Goal: Information Seeking & Learning: Compare options

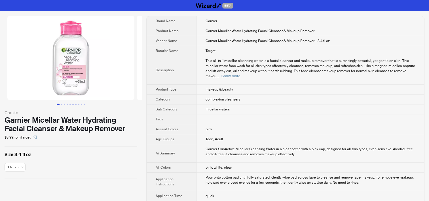
click at [230, 97] on span "complexion cleansers" at bounding box center [223, 99] width 35 height 5
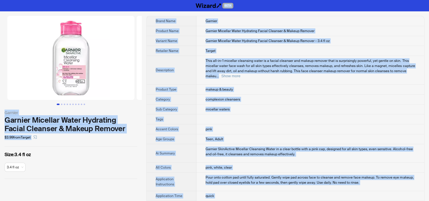
copy div "BETA Garnier Garnier Micellar Water Hydrating Facial Cleanser & Makeup Remover …"
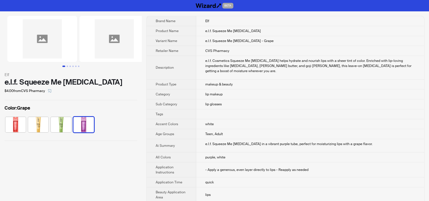
click at [244, 119] on td "white" at bounding box center [310, 124] width 228 height 10
click at [73, 67] on button "Go to slide 4" at bounding box center [72, 66] width 1 height 1
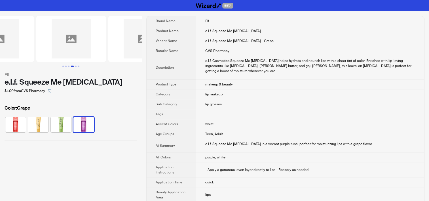
scroll to position [0, 187]
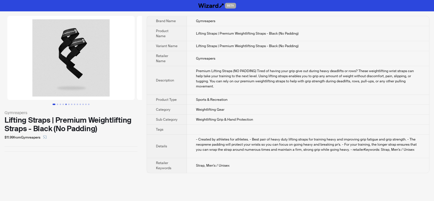
click at [65, 104] on button "Go to slide 5" at bounding box center [65, 104] width 1 height 1
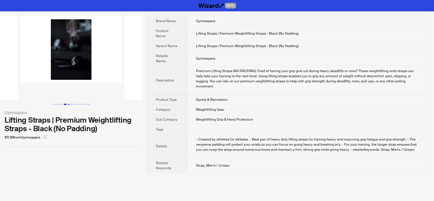
click at [69, 104] on button "Go to slide 6" at bounding box center [68, 104] width 1 height 1
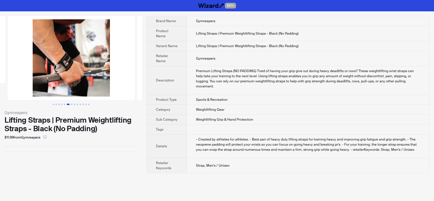
scroll to position [0, 622]
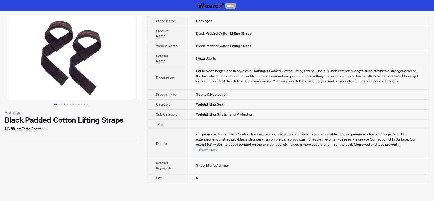
click at [64, 105] on button "Go to slide 4" at bounding box center [64, 104] width 1 height 1
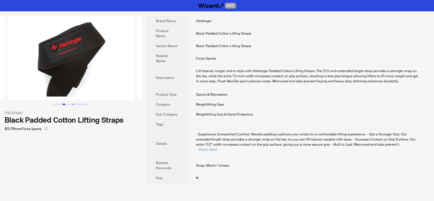
click at [74, 105] on button "Go to slide 7" at bounding box center [72, 104] width 1 height 1
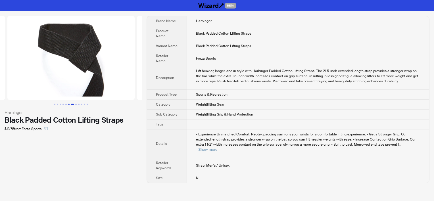
click at [68, 104] on button "Go to slide 6" at bounding box center [68, 104] width 1 height 1
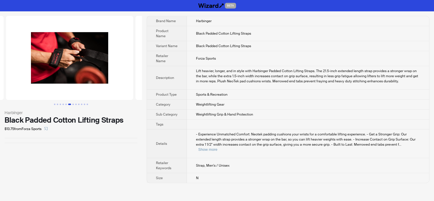
scroll to position [0, 647]
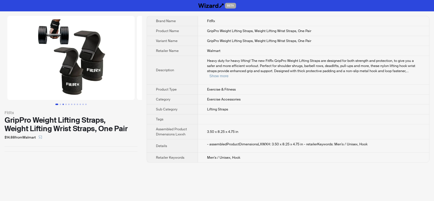
click at [63, 104] on button "Go to slide 3" at bounding box center [62, 104] width 1 height 1
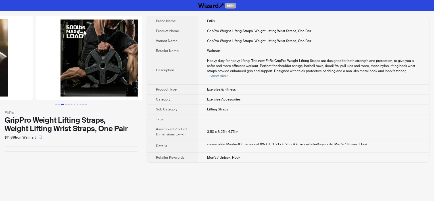
scroll to position [0, 259]
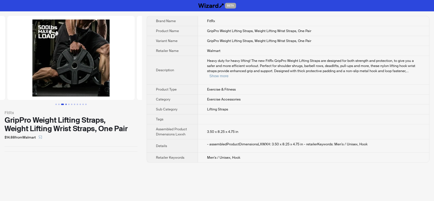
click at [67, 104] on button "Go to slide 4" at bounding box center [65, 104] width 1 height 1
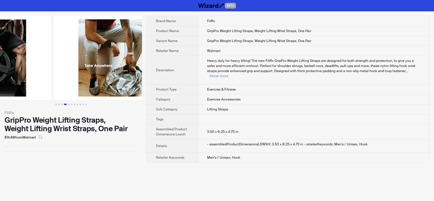
scroll to position [0, 388]
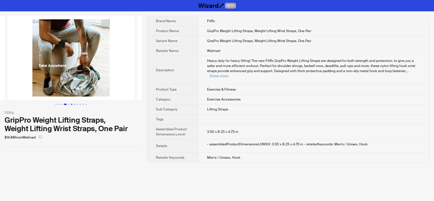
click at [71, 104] on button "Go to slide 6" at bounding box center [71, 104] width 1 height 1
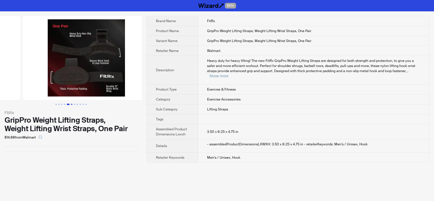
scroll to position [0, 647]
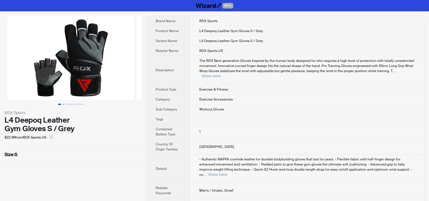
click at [237, 55] on td "RDX Sports US" at bounding box center [307, 51] width 234 height 10
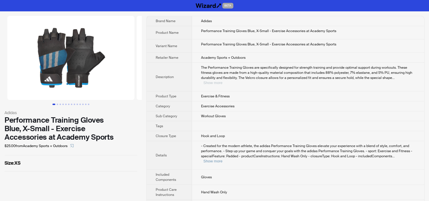
click at [223, 81] on button "Show more" at bounding box center [213, 83] width 19 height 4
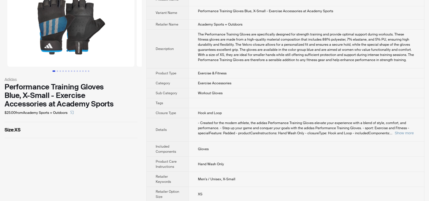
scroll to position [62, 0]
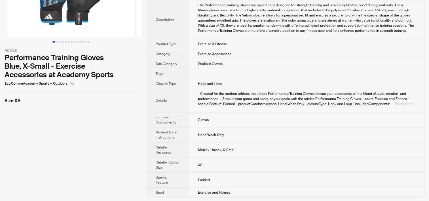
click at [401, 102] on button "Show more" at bounding box center [404, 104] width 19 height 4
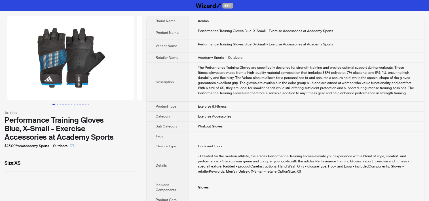
scroll to position [0, 0]
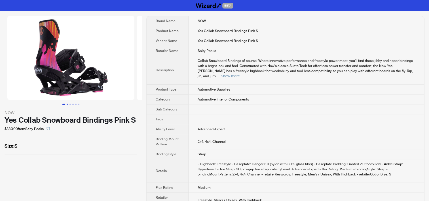
click at [67, 104] on button "Go to slide 2" at bounding box center [67, 104] width 1 height 1
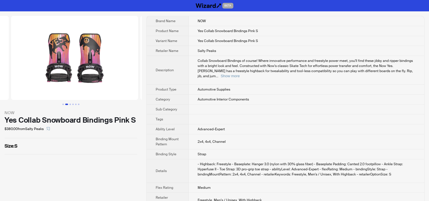
scroll to position [0, 129]
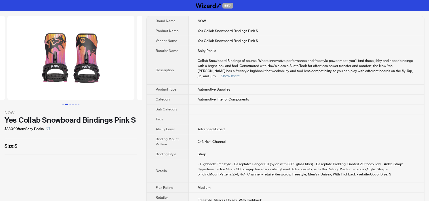
click at [231, 104] on td at bounding box center [307, 109] width 236 height 10
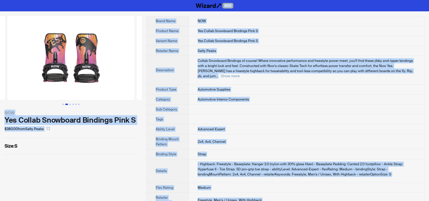
copy div "BETA NOW Yes Collab Snowboard Bindings Pink S $380.00 from Salty Peaks Size : S…"
click at [102, 162] on div "NOW Yes Collab Snowboard Bindings Pink S $380.00 from Salty Peaks Size : S" at bounding box center [71, 119] width 142 height 216
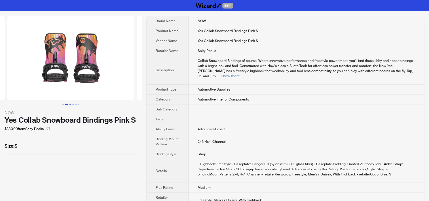
click at [70, 104] on button "Go to slide 3" at bounding box center [70, 104] width 1 height 1
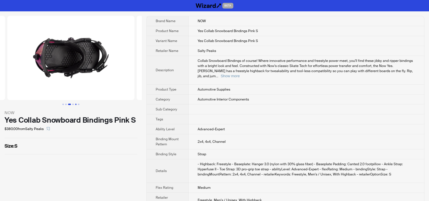
click at [75, 104] on button "Go to slide 5" at bounding box center [75, 104] width 1 height 1
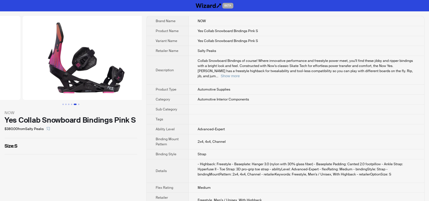
scroll to position [0, 518]
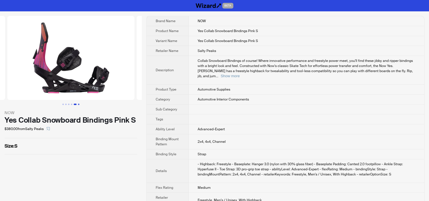
click at [78, 104] on button "Go to slide 6" at bounding box center [78, 104] width 1 height 1
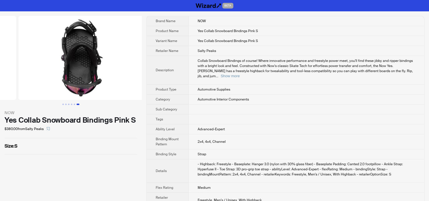
scroll to position [0, 647]
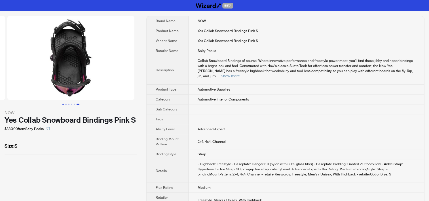
click at [62, 104] on button "Go to slide 1" at bounding box center [62, 104] width 1 height 1
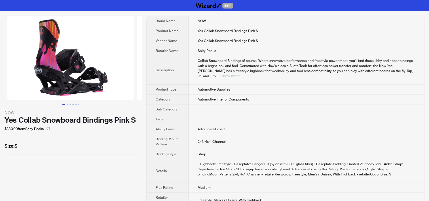
click at [240, 74] on button "Show more" at bounding box center [230, 76] width 19 height 4
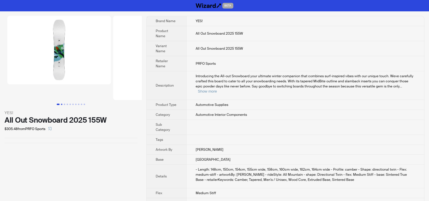
click at [62, 104] on button "Go to slide 2" at bounding box center [61, 104] width 1 height 1
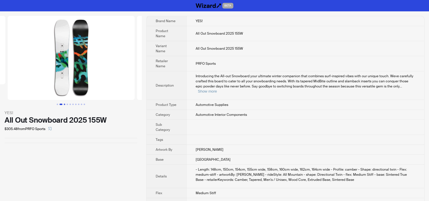
click at [64, 104] on button "Go to slide 3" at bounding box center [64, 104] width 1 height 1
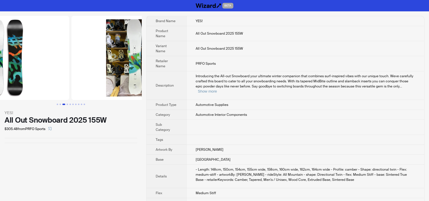
scroll to position [0, 235]
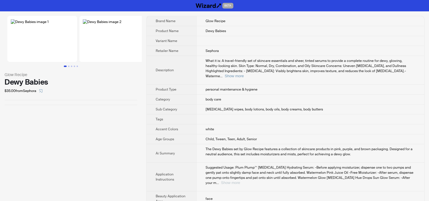
click at [240, 181] on button "Show more" at bounding box center [230, 183] width 19 height 4
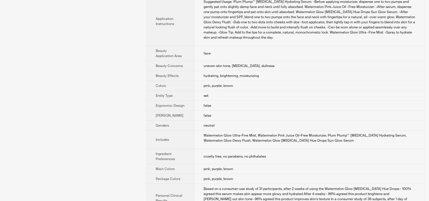
scroll to position [227, 0]
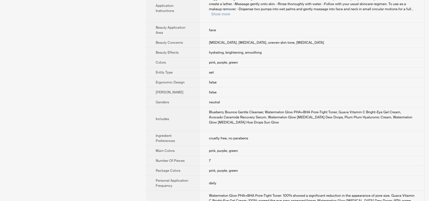
scroll to position [140, 0]
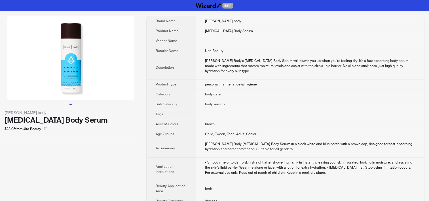
click at [239, 115] on td at bounding box center [310, 114] width 229 height 10
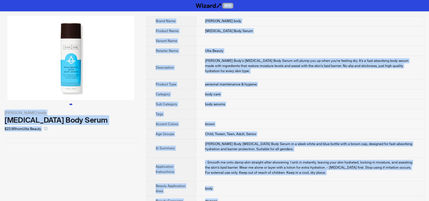
copy div "BETA [PERSON_NAME] body [MEDICAL_DATA] Body Serum $23.95 from Ulta Beauty Brand…"
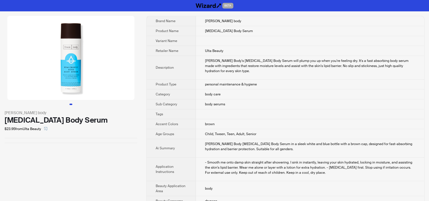
scroll to position [114, 0]
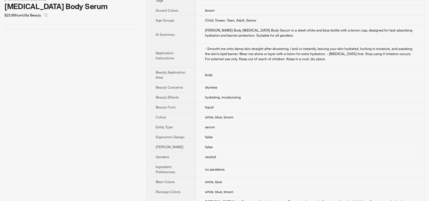
drag, startPoint x: 41, startPoint y: 121, endPoint x: 46, endPoint y: 124, distance: 5.1
click at [42, 121] on div "[PERSON_NAME] body [MEDICAL_DATA] Body Serum $23.95 from Ulta Beauty" at bounding box center [71, 88] width 142 height 381
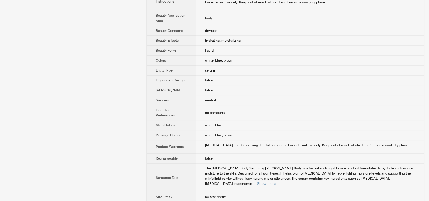
scroll to position [191, 0]
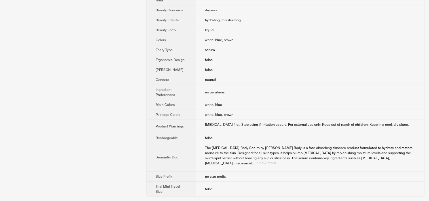
click at [276, 162] on button "Show more" at bounding box center [266, 163] width 19 height 4
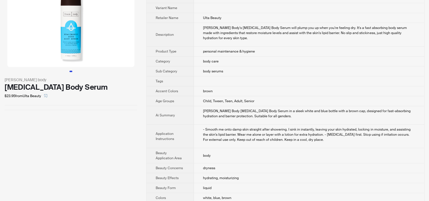
scroll to position [0, 0]
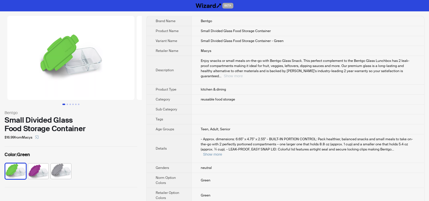
click at [243, 74] on button "Show more" at bounding box center [233, 76] width 19 height 4
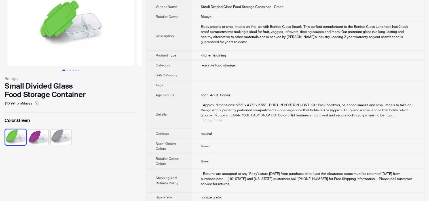
click at [222, 118] on button "Show more" at bounding box center [212, 120] width 19 height 4
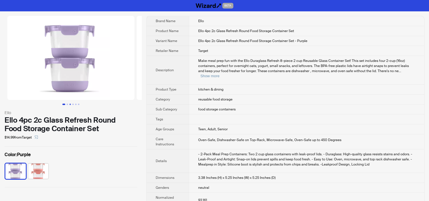
click at [70, 104] on button "Go to slide 3" at bounding box center [70, 104] width 1 height 1
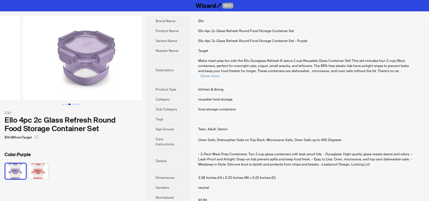
scroll to position [0, 259]
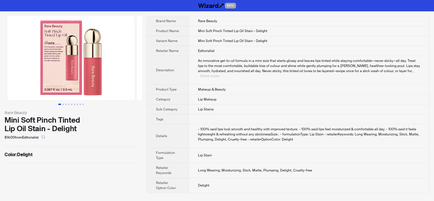
click at [219, 74] on button "Show more" at bounding box center [209, 76] width 19 height 4
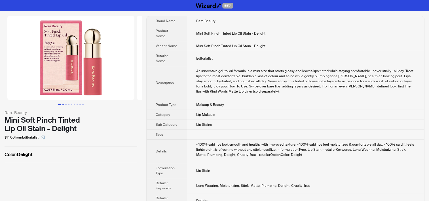
click at [63, 104] on button "Go to slide 2" at bounding box center [62, 104] width 1 height 1
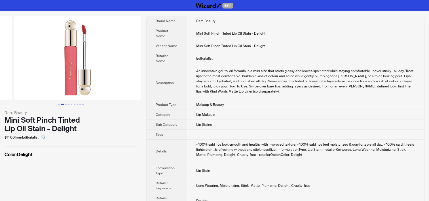
scroll to position [0, 129]
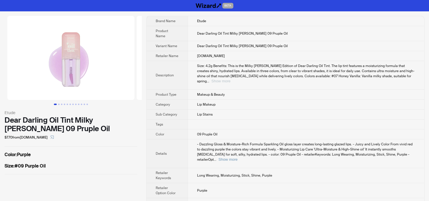
click at [231, 79] on button "Show more" at bounding box center [221, 81] width 19 height 4
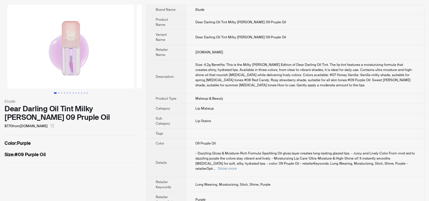
scroll to position [21, 0]
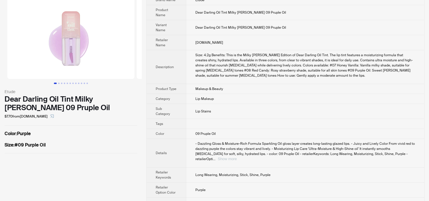
click at [237, 157] on button "Show more" at bounding box center [227, 159] width 19 height 4
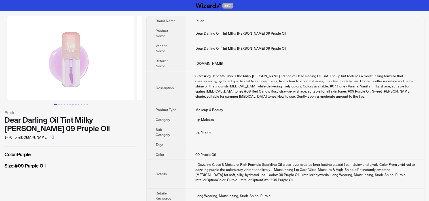
click at [209, 74] on div "Size: 4.2g Benefits: This is the Milky Berry Edition of Dear Darling Oil Tint. …" at bounding box center [306, 87] width 220 height 26
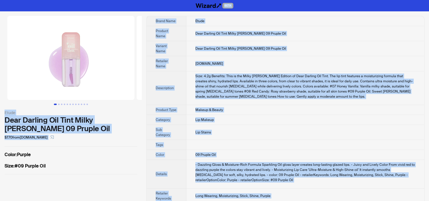
copy div "BETA Etude Dear Darling Oil Tint Milky Berry 09 Pruple Oil $7.70 from YesStyle.…"
click at [270, 150] on td "09 Pruple Oil" at bounding box center [306, 155] width 238 height 10
click at [226, 115] on td "Lip Makeup" at bounding box center [306, 120] width 238 height 10
drag, startPoint x: 62, startPoint y: 179, endPoint x: 73, endPoint y: 190, distance: 15.3
click at [63, 179] on div "Etude Dear Darling Oil Tint Milky Berry 09 Pruple Oil $7.70 from YesStyle.com C…" at bounding box center [71, 124] width 142 height 227
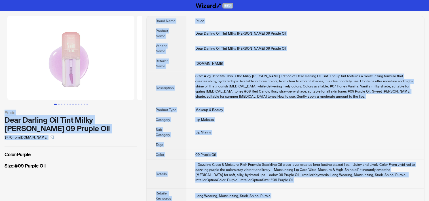
click at [178, 56] on th "Retailer Name" at bounding box center [167, 63] width 40 height 15
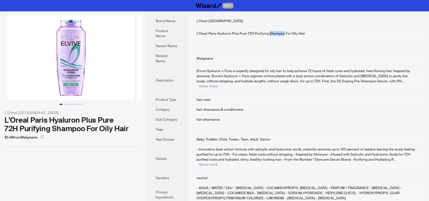
drag, startPoint x: 268, startPoint y: 33, endPoint x: 284, endPoint y: 32, distance: 15.6
click at [284, 32] on span "L'Oreal Paris Hyaluron Plus Pure 72H Purifying Shampoo For Oily Hair" at bounding box center [250, 33] width 109 height 5
copy span "Shampoo"
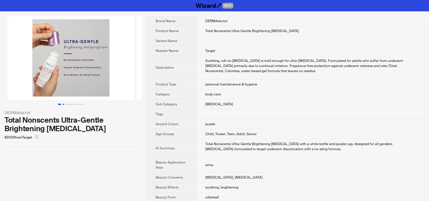
click at [64, 104] on button "Go to slide 2" at bounding box center [62, 104] width 1 height 1
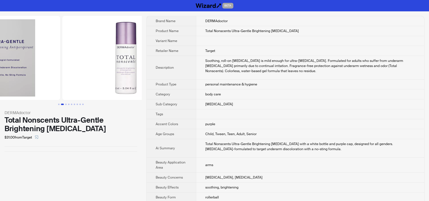
scroll to position [0, 129]
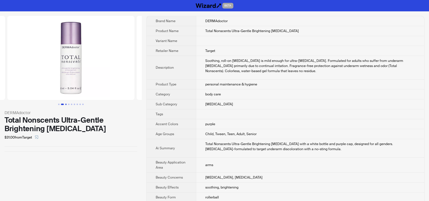
click at [66, 104] on button "Go to slide 3" at bounding box center [65, 104] width 1 height 1
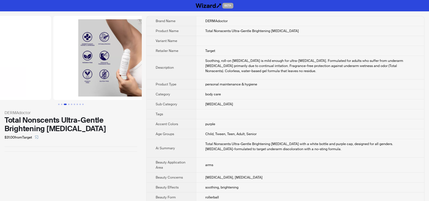
scroll to position [0, 259]
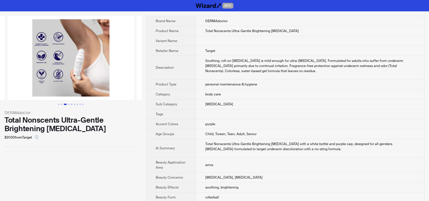
click at [243, 133] on span "Child, Tween, Teen, Adult, Senior" at bounding box center [231, 134] width 51 height 5
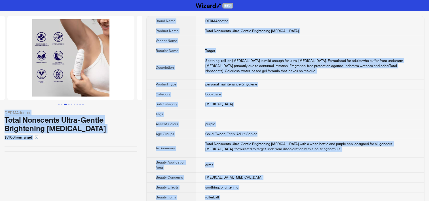
copy div "BETA DERMAdoctor Total Nonscents Ultra-Gentle Brightening Antiperspirant $31.00…"
click at [172, 87] on th "Product Type" at bounding box center [171, 84] width 49 height 10
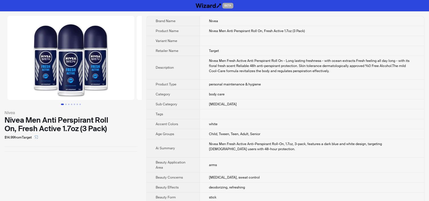
click at [193, 133] on th "Age Groups" at bounding box center [173, 134] width 53 height 10
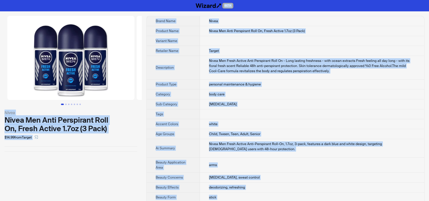
copy div "BETA Nivea Nivea Men Anti Perspirant Roll On, Fresh Active 1.7oz (3 Pack) $14.9…"
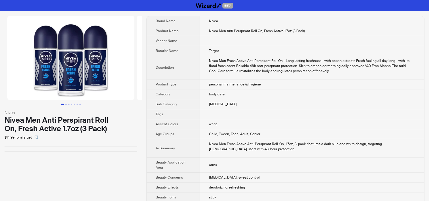
click at [167, 56] on th "Description" at bounding box center [173, 68] width 53 height 24
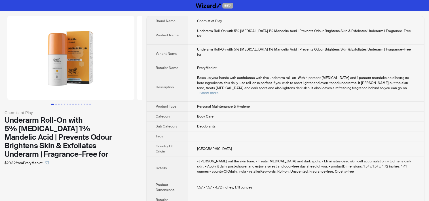
click at [403, 77] on div "Raise up your hands with confidence with this underarm roll-on. With 4 percent …" at bounding box center [306, 85] width 218 height 20
drag, startPoint x: 255, startPoint y: 137, endPoint x: 249, endPoint y: 157, distance: 20.4
click at [249, 157] on tbody "Brand Name Chemist at Play Product Name Underarm Roll-On with 5% Lactic Acid 1%…" at bounding box center [286, 113] width 278 height 194
drag, startPoint x: 249, startPoint y: 157, endPoint x: 244, endPoint y: 132, distance: 24.8
click at [244, 141] on td "[GEOGRAPHIC_DATA]" at bounding box center [306, 148] width 236 height 15
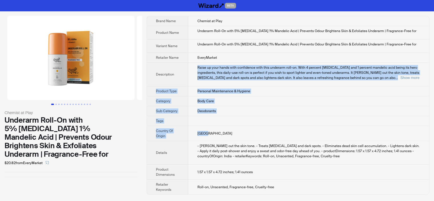
click at [340, 75] on div "Raise up your hands with confidence with this underarm roll-on. With 4 percent …" at bounding box center [308, 72] width 223 height 15
click at [362, 86] on tbody "Brand Name Chemist at Play Product Name Underarm Roll-On with 5% Lactic Acid 1%…" at bounding box center [288, 105] width 282 height 178
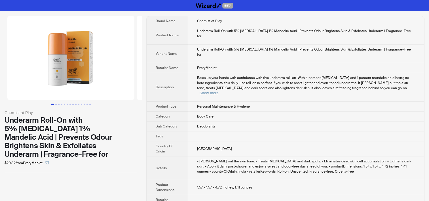
click at [326, 159] on div "- [PERSON_NAME] out the skin tone. - Treats [MEDICAL_DATA] and dark spots. - El…" at bounding box center [306, 166] width 218 height 15
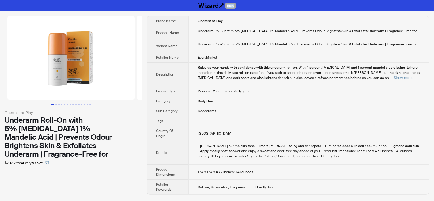
drag, startPoint x: 214, startPoint y: 6, endPoint x: 236, endPoint y: 8, distance: 22.5
click at [236, 8] on div "BETA" at bounding box center [217, 5] width 434 height 11
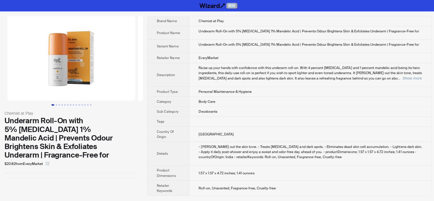
drag, startPoint x: 431, startPoint y: 32, endPoint x: 432, endPoint y: 37, distance: 5.1
click at [429, 37] on html "BETA Chemist at Play Underarm Roll-On with 5% Lactic Acid 1% Mandelic Acid | Pr…" at bounding box center [217, 100] width 434 height 201
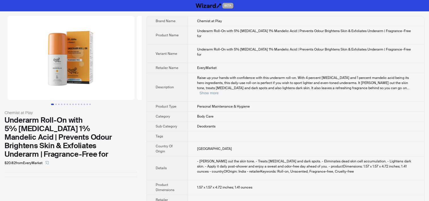
click at [429, 25] on html "BETA Chemist at Play Underarm Roll-On with 5% Lactic Acid 1% Mandelic Acid | Pr…" at bounding box center [214, 107] width 429 height 215
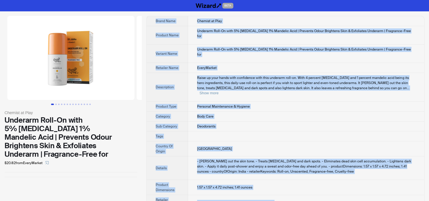
click at [429, 25] on html "BETA Chemist at Play Underarm Roll-On with 5% Lactic Acid 1% Mandelic Acid | Pr…" at bounding box center [214, 107] width 429 height 215
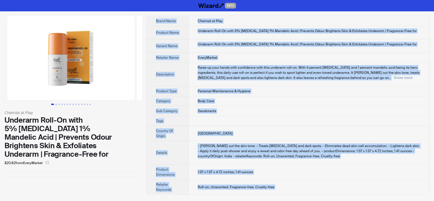
click at [429, 25] on html "BETA Chemist at Play Underarm Roll-On with 5% Lactic Acid 1% Mandelic Acid | Pr…" at bounding box center [217, 100] width 434 height 201
click at [418, 27] on td "Underarm Roll-On with 5% Lactic Acid 1% Mandelic Acid | Prevents Odour Brighten…" at bounding box center [308, 32] width 241 height 13
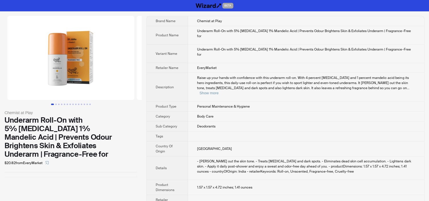
click at [429, 3] on html "BETA Chemist at Play Underarm Roll-On with 5% Lactic Acid 1% Mandelic Acid | Pr…" at bounding box center [214, 107] width 429 height 215
click at [429, 8] on html "BETA Chemist at Play Underarm Roll-On with 5% Lactic Acid 1% Mandelic Acid | Pr…" at bounding box center [214, 107] width 429 height 215
click at [294, 107] on tbody "Brand Name Chemist at Play Product Name Underarm Roll-On with 5% Lactic Acid 1%…" at bounding box center [286, 113] width 278 height 194
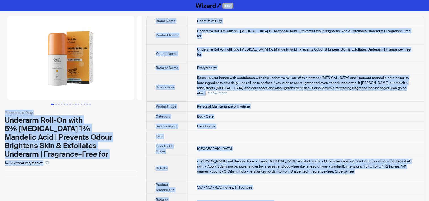
copy div "BETA Chemist at Play Underarm Roll-On with 5% Lactic Acid 1% Mandelic Acid | Pr…"
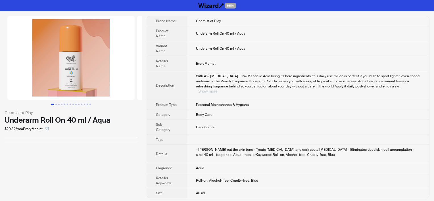
click at [217, 89] on button "Show more" at bounding box center [207, 91] width 19 height 4
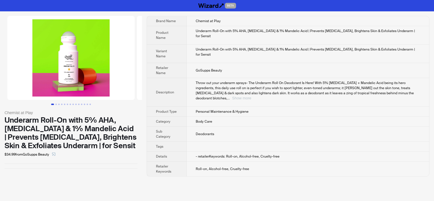
click at [251, 96] on button "Show more" at bounding box center [241, 98] width 19 height 4
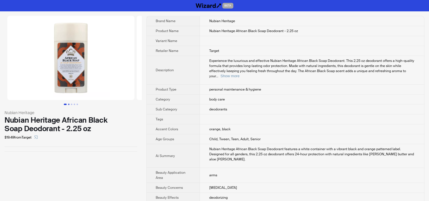
click at [68, 104] on button "Go to slide 2" at bounding box center [68, 104] width 1 height 1
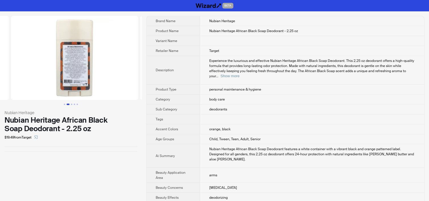
scroll to position [0, 129]
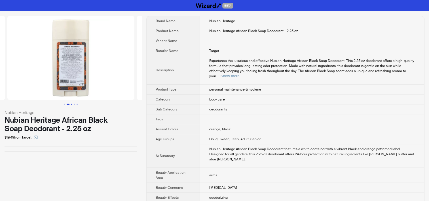
click at [71, 104] on button "Go to slide 3" at bounding box center [71, 104] width 1 height 1
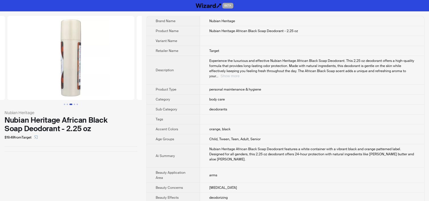
click at [240, 74] on button "Show more" at bounding box center [230, 76] width 19 height 4
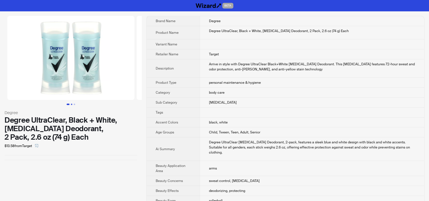
click at [71, 104] on button "Go to slide 2" at bounding box center [71, 104] width 1 height 1
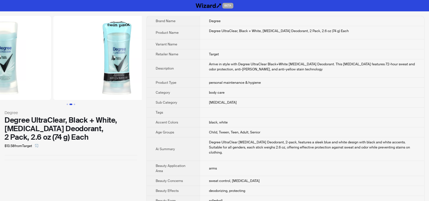
scroll to position [0, 129]
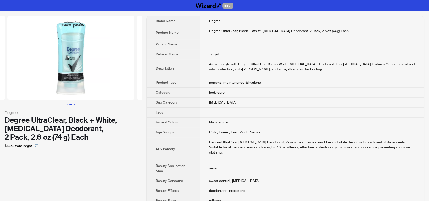
click at [75, 104] on button "Go to slide 3" at bounding box center [74, 104] width 1 height 1
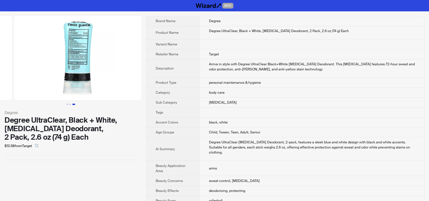
scroll to position [0, 259]
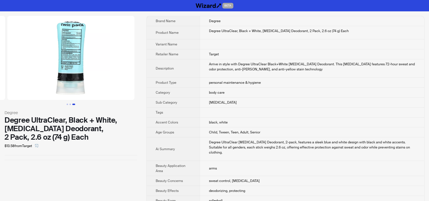
click at [210, 141] on div "Degree UltraClear Antiperspirant Deodorant, 2-pack, features a sleek blue and w…" at bounding box center [312, 147] width 206 height 15
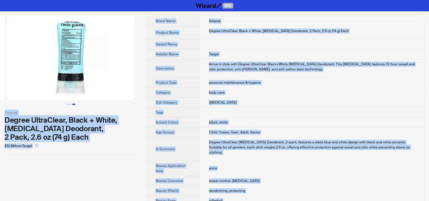
copy div "BETA Degree Degree UltraClear, Black + White, Antiperspirant Deodorant, 2 Pack,…"
click at [67, 104] on button "Go to slide 1" at bounding box center [67, 104] width 1 height 1
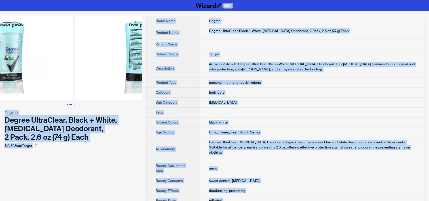
scroll to position [0, 28]
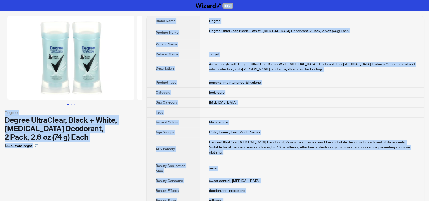
click at [74, 24] on img at bounding box center [70, 58] width 127 height 84
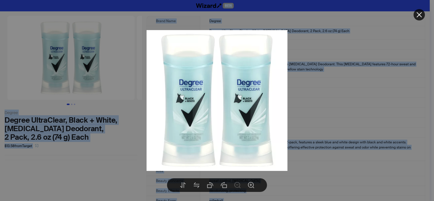
click at [72, 104] on div at bounding box center [217, 100] width 434 height 201
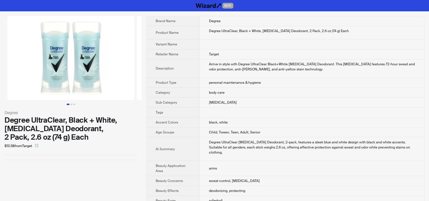
click at [72, 104] on button "Go to slide 2" at bounding box center [71, 104] width 1 height 1
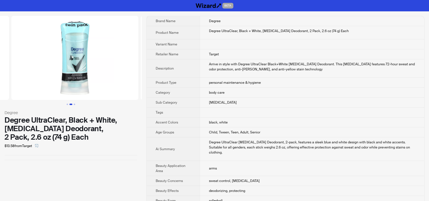
scroll to position [0, 129]
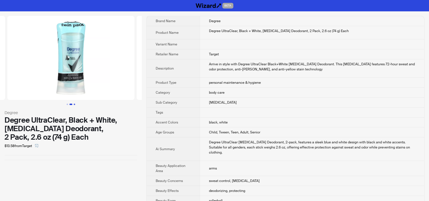
click at [74, 104] on button "Go to slide 3" at bounding box center [74, 104] width 1 height 1
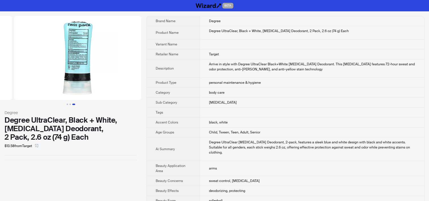
scroll to position [0, 259]
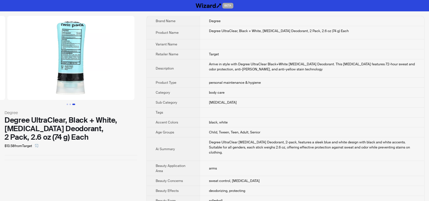
click at [70, 52] on img at bounding box center [70, 58] width 127 height 84
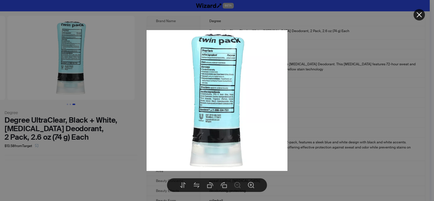
click at [55, 156] on div at bounding box center [217, 100] width 434 height 201
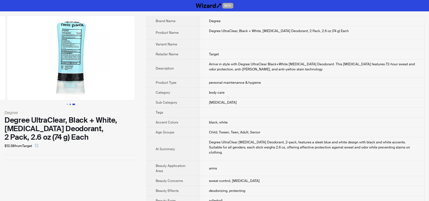
click at [70, 104] on button "Go to slide 2" at bounding box center [70, 104] width 1 height 1
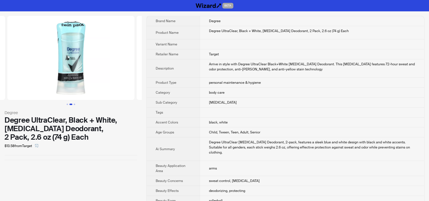
scroll to position [242, 0]
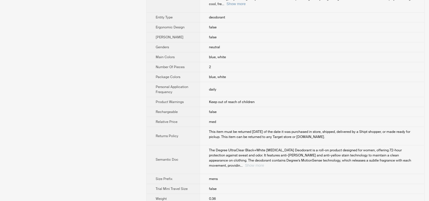
click at [264, 163] on button "Show more" at bounding box center [254, 165] width 19 height 4
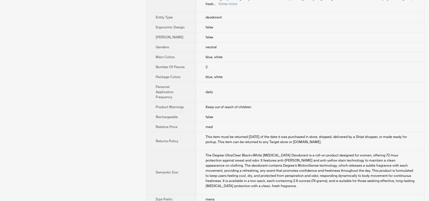
click at [87, 117] on div "Degree Degree UltraClear, Black + White, Antiperspirant Deodorant, 2 Pack, 2.6 …" at bounding box center [71, 1] width 142 height 464
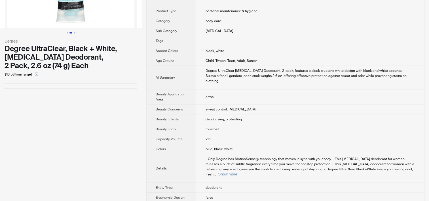
scroll to position [0, 0]
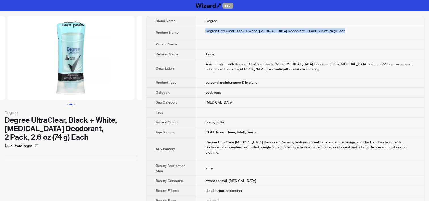
drag, startPoint x: 202, startPoint y: 33, endPoint x: 344, endPoint y: 35, distance: 142.8
click at [344, 35] on td "Degree UltraClear, Black + White, Antiperspirant Deodorant, 2 Pack, 2.6 oz (74 …" at bounding box center [310, 32] width 228 height 13
copy div "Degree UltraClear, Black + White, Antiperspirant Deodorant, 2 Pack, 2.6 oz (74 …"
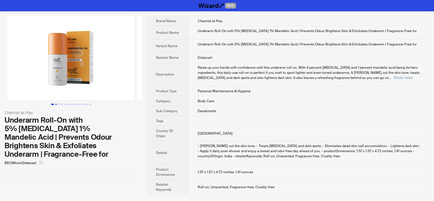
click at [56, 104] on button "Go to slide 2" at bounding box center [55, 104] width 1 height 1
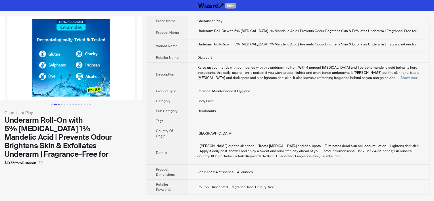
click at [59, 104] on button "Go to slide 3" at bounding box center [58, 104] width 1 height 1
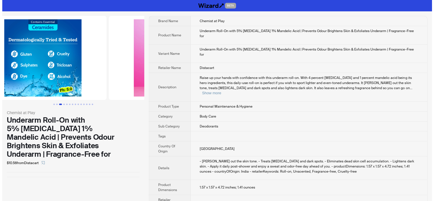
scroll to position [0, 259]
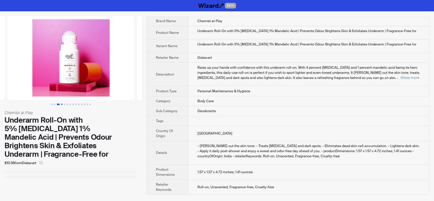
click at [62, 104] on button "Go to slide 4" at bounding box center [61, 104] width 1 height 1
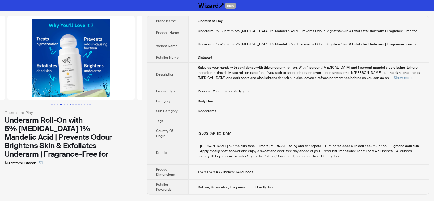
click at [70, 105] on button "Go to slide 7" at bounding box center [70, 104] width 1 height 1
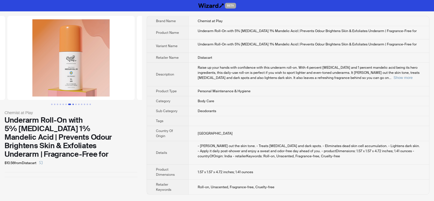
click at [72, 105] on button "Go to slide 8" at bounding box center [72, 104] width 1 height 1
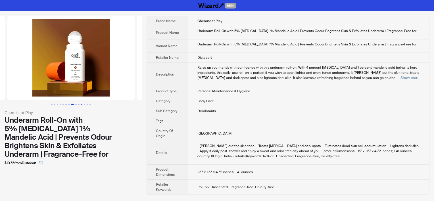
click at [81, 105] on button "Go to slide 11" at bounding box center [81, 104] width 1 height 1
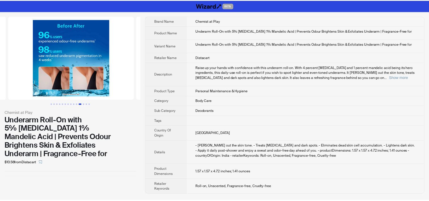
scroll to position [0, 1294]
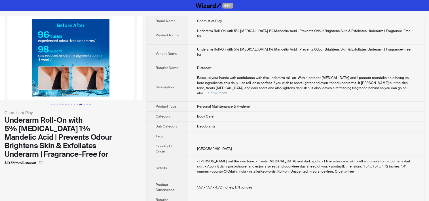
click at [399, 76] on div "Raise up your hands with confidence with this underarm roll-on. With 4 percent …" at bounding box center [306, 85] width 218 height 20
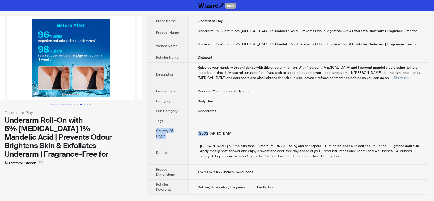
drag, startPoint x: 207, startPoint y: 116, endPoint x: 208, endPoint y: 131, distance: 15.7
click at [208, 131] on tbody "Brand Name Chemist at Play Product Name Underarm Roll-On with 5% [MEDICAL_DATA]…" at bounding box center [288, 105] width 282 height 178
drag, startPoint x: 208, startPoint y: 131, endPoint x: 234, endPoint y: 106, distance: 36.5
click at [234, 106] on tbody "Brand Name Chemist at Play Product Name Underarm Roll-On with 5% [MEDICAL_DATA]…" at bounding box center [288, 105] width 282 height 178
click at [219, 101] on td "Body Care" at bounding box center [308, 101] width 241 height 10
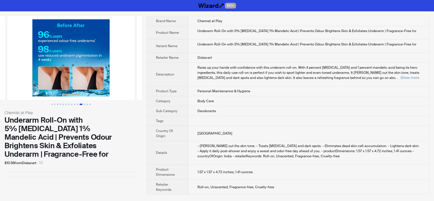
click at [238, 102] on td "Body Care" at bounding box center [308, 101] width 241 height 10
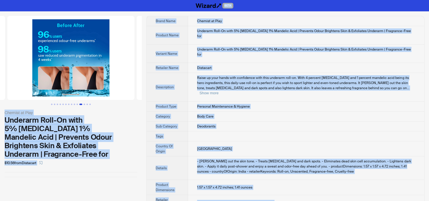
copy div "BETA Chemist at Play Underarm Roll-On with 5% [MEDICAL_DATA] 1% Mandelic Acid |…"
click at [85, 104] on button "Go to slide 12" at bounding box center [84, 104] width 1 height 1
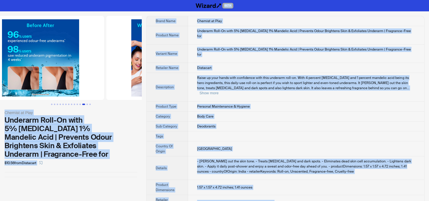
scroll to position [0, 1424]
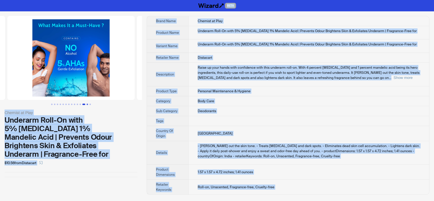
click at [88, 104] on button "Go to slide 13" at bounding box center [87, 104] width 1 height 1
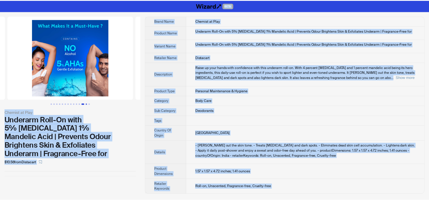
scroll to position [0, 1553]
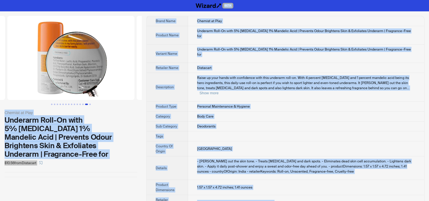
click at [67, 180] on div "Chemist at Play Underarm Roll-On with 5% [MEDICAL_DATA] 1% Mandelic Acid | Prev…" at bounding box center [71, 112] width 142 height 203
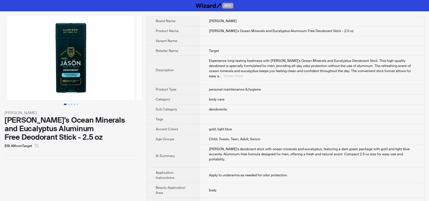
click at [243, 74] on button "Show more" at bounding box center [233, 76] width 19 height 4
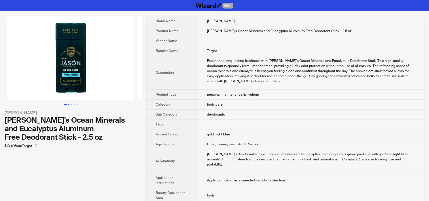
click at [69, 104] on button "Go to slide 2" at bounding box center [68, 104] width 1 height 1
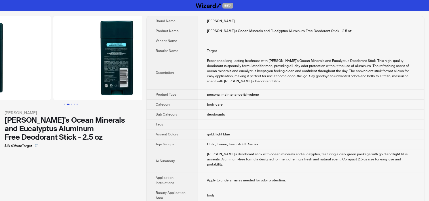
scroll to position [0, 129]
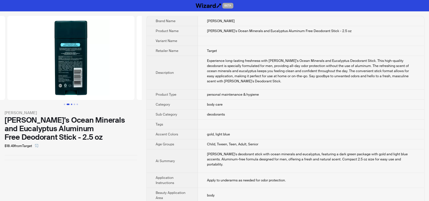
click at [72, 104] on button "Go to slide 3" at bounding box center [71, 104] width 1 height 1
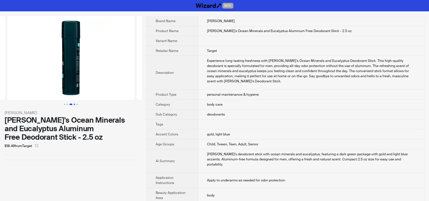
click at [74, 104] on button "Go to slide 4" at bounding box center [74, 104] width 1 height 1
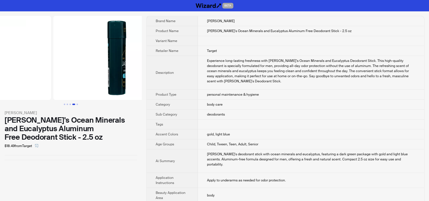
scroll to position [0, 388]
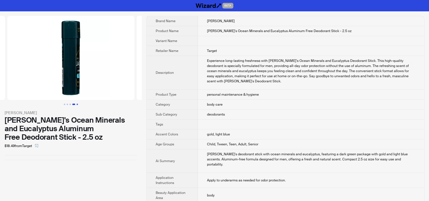
click at [77, 104] on button "Go to slide 5" at bounding box center [77, 104] width 1 height 1
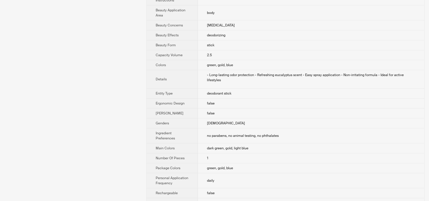
scroll to position [289, 0]
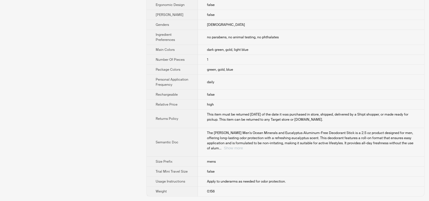
click at [243, 146] on button "Show more" at bounding box center [233, 148] width 19 height 4
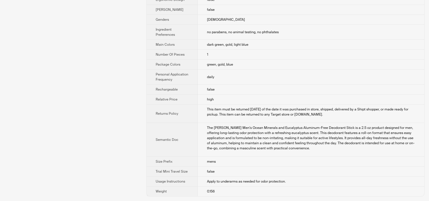
click at [253, 76] on td "daily" at bounding box center [311, 77] width 227 height 15
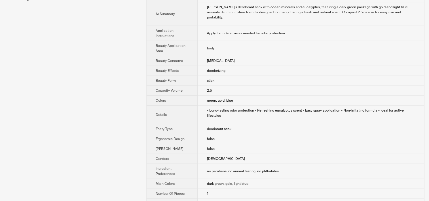
click at [252, 108] on div "- Long-lasting odor protection - Refreshing eucalyptus scent - Easy spray appli…" at bounding box center [311, 113] width 209 height 10
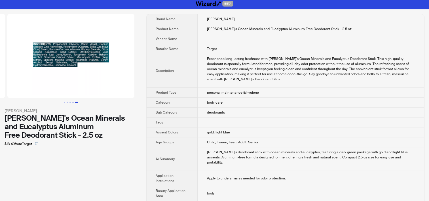
scroll to position [0, 0]
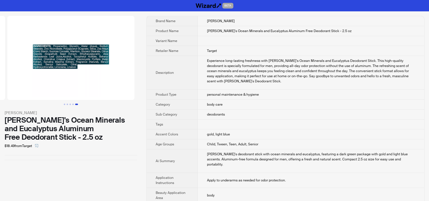
click at [252, 106] on td "body care" at bounding box center [311, 105] width 227 height 10
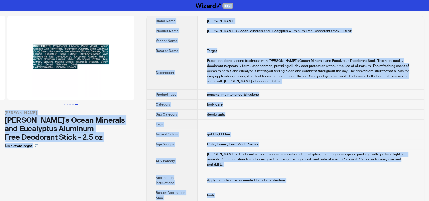
copy div "BETA [PERSON_NAME] [PERSON_NAME] Men's Ocean Minerals and Eucalyptus Aluminum F…"
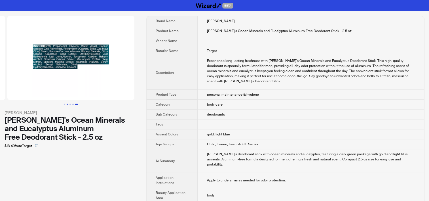
click at [67, 104] on button "Go to slide 2" at bounding box center [67, 104] width 1 height 1
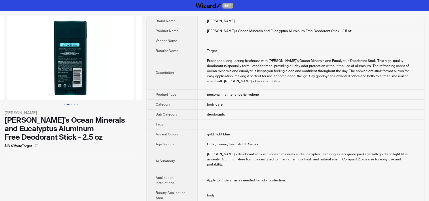
scroll to position [0, 129]
click at [65, 104] on button "Go to slide 1" at bounding box center [64, 104] width 1 height 1
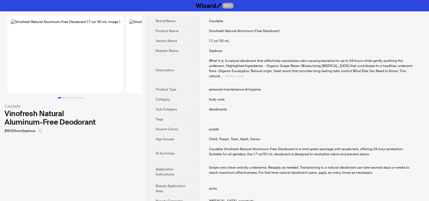
click at [244, 74] on button "Show more" at bounding box center [234, 76] width 19 height 4
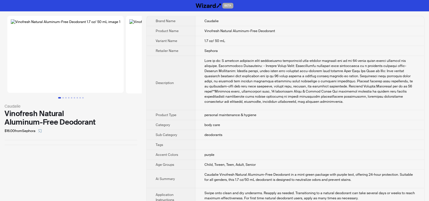
click at [161, 117] on th "Product Type" at bounding box center [171, 115] width 49 height 10
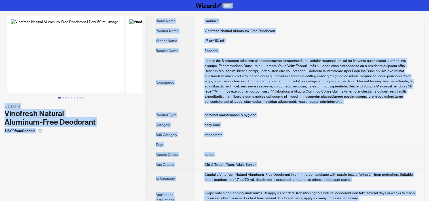
copy div "BETA Caudalie Vinofresh Natural Aluminum-Free Deodorant $16.00 from Sephora Bra…"
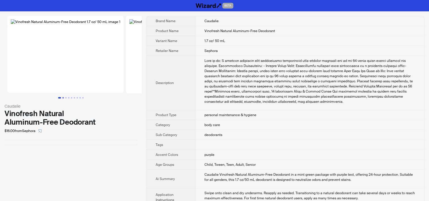
click at [64, 99] on button "Go to slide 2" at bounding box center [62, 97] width 1 height 1
click at [66, 99] on button "Go to slide 3" at bounding box center [65, 97] width 1 height 1
click at [69, 99] on button "Go to slide 4" at bounding box center [68, 97] width 1 height 1
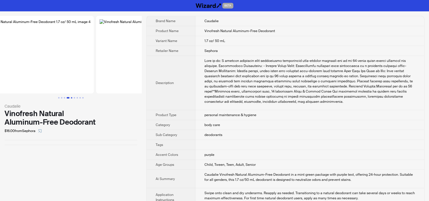
click at [71, 99] on button "Go to slide 5" at bounding box center [71, 97] width 1 height 1
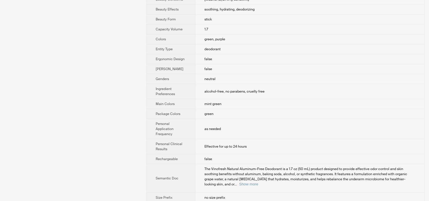
scroll to position [302, 0]
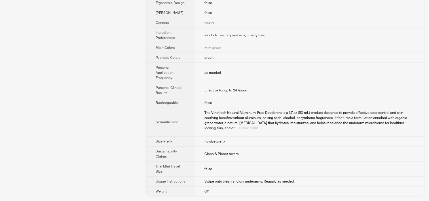
click at [258, 126] on button "Show more" at bounding box center [248, 128] width 19 height 4
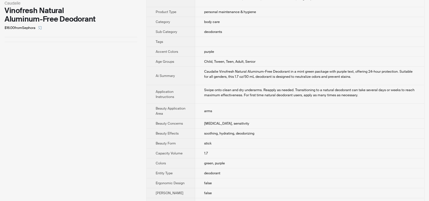
scroll to position [0, 0]
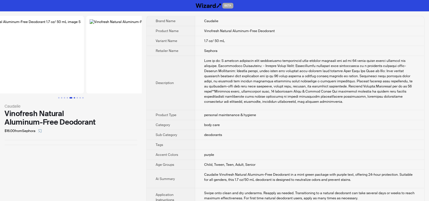
click at [75, 99] on button "Go to slide 6" at bounding box center [74, 97] width 1 height 1
click at [78, 99] on button "Go to slide 7" at bounding box center [77, 97] width 1 height 1
click at [78, 99] on button "Go to slide 7" at bounding box center [76, 97] width 3 height 1
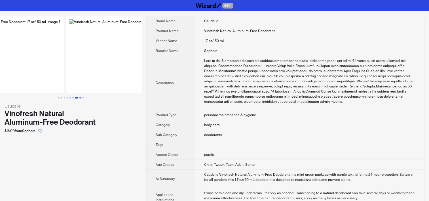
click at [79, 99] on button "Go to slide 8" at bounding box center [79, 97] width 1 height 1
click at [83, 99] on button "Go to slide 9" at bounding box center [82, 97] width 1 height 1
click at [61, 99] on button "Go to slide 2" at bounding box center [61, 97] width 1 height 1
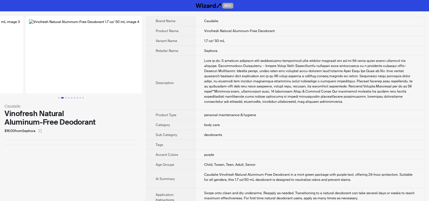
scroll to position [0, 129]
click at [62, 99] on button "Go to slide 2" at bounding box center [62, 97] width 3 height 1
click at [66, 99] on button "Go to slide 3" at bounding box center [65, 97] width 1 height 1
click at [68, 99] on button "Go to slide 4" at bounding box center [68, 97] width 1 height 1
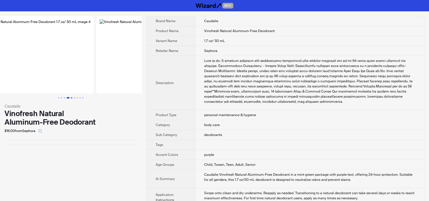
click at [71, 99] on button "Go to slide 5" at bounding box center [71, 97] width 1 height 1
click at [59, 99] on button "Go to slide 1" at bounding box center [58, 97] width 1 height 1
click at [221, 91] on div "What it is: A natural deodorant that effectively neutralizes odor-causing bacte…" at bounding box center [309, 81] width 211 height 46
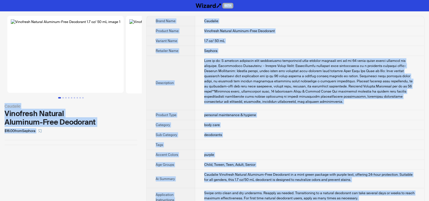
copy div "BETA Caudalie Vinofresh Natural Aluminum-Free Deodorant $16.00 from Sephora Bra…"
click at [216, 66] on div "What it is: A natural deodorant that effectively neutralizes odor-causing bacte…" at bounding box center [309, 81] width 211 height 46
click at [217, 94] on div "What it is: A natural deodorant that effectively neutralizes odor-causing bacte…" at bounding box center [309, 81] width 211 height 46
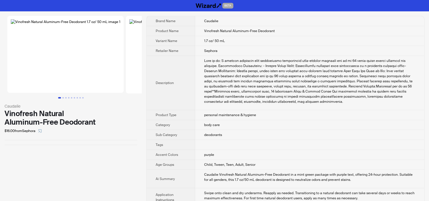
click at [58, 55] on img at bounding box center [65, 54] width 116 height 77
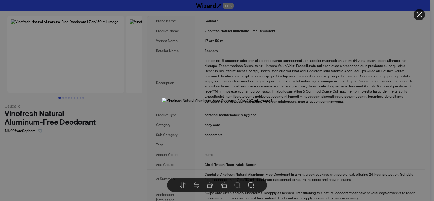
click at [63, 104] on div at bounding box center [217, 100] width 434 height 201
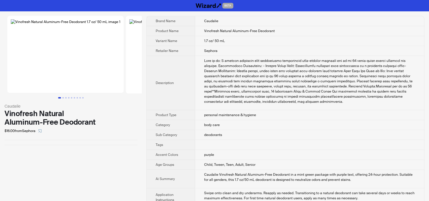
click at [63, 99] on button "Go to slide 2" at bounding box center [62, 97] width 1 height 1
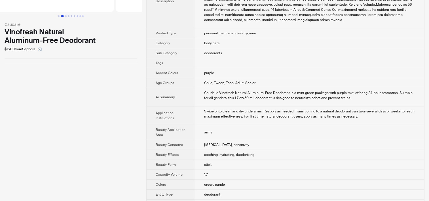
scroll to position [85, 0]
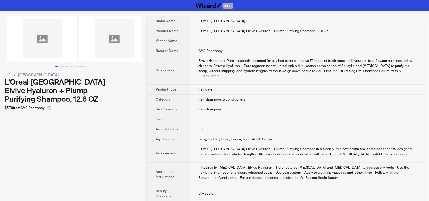
click at [249, 124] on td "teal" at bounding box center [306, 129] width 235 height 10
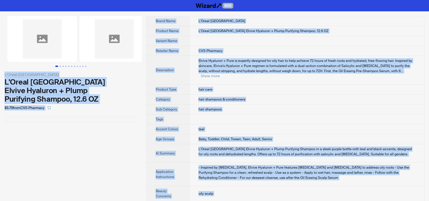
copy div "BETA L'Oreal Paris L'Oreal [GEOGRAPHIC_DATA] Elvive Hyaluron + Plump Purifying …"
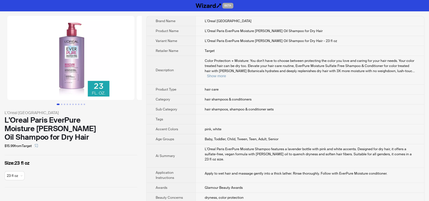
click at [191, 115] on th "Tags" at bounding box center [171, 119] width 49 height 10
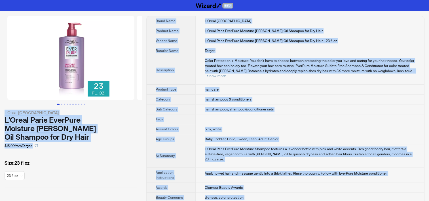
copy div "BETA L'Oreal Paris L'Oreal [GEOGRAPHIC_DATA] EverPure Moisture [PERSON_NAME] Oi…"
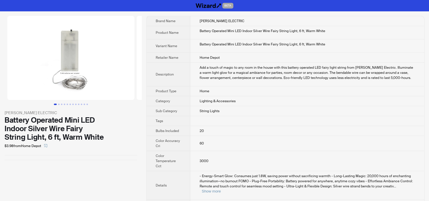
scroll to position [32, 0]
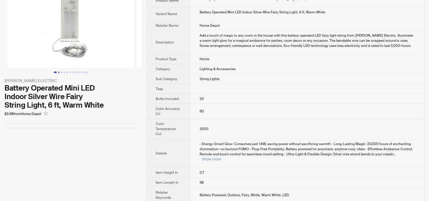
click at [58, 73] on button "Go to slide 2" at bounding box center [58, 72] width 1 height 1
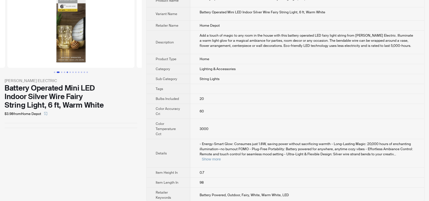
click at [67, 72] on button "Go to slide 5" at bounding box center [67, 72] width 1 height 1
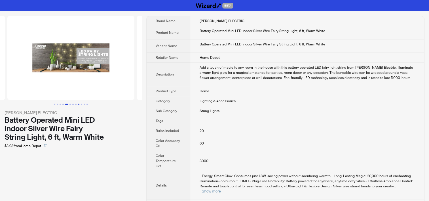
click at [79, 105] on button "Go to slide 9" at bounding box center [78, 104] width 1 height 1
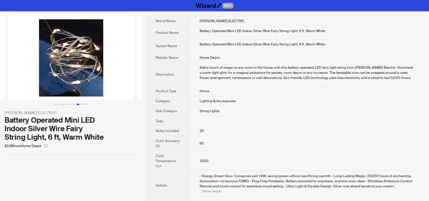
scroll to position [0, 1036]
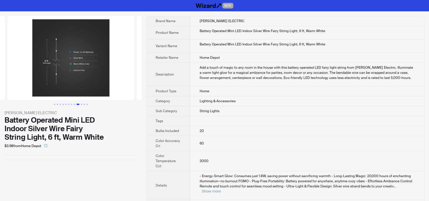
click at [227, 122] on td at bounding box center [307, 121] width 234 height 10
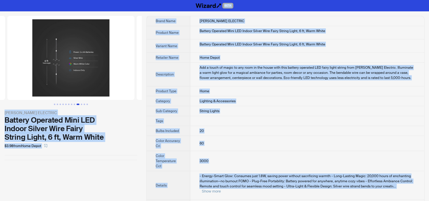
copy div "BETA FEIT ELECTRIC Battery Operated Mini LED Indoor Silver Wire Fairy String Li…"
click at [55, 104] on button "Go to slide 1" at bounding box center [54, 104] width 1 height 1
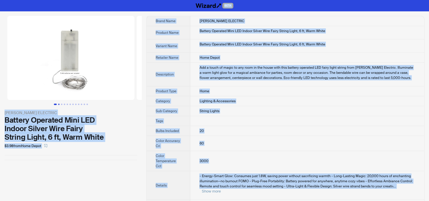
click at [59, 104] on button "Go to slide 2" at bounding box center [58, 104] width 1 height 1
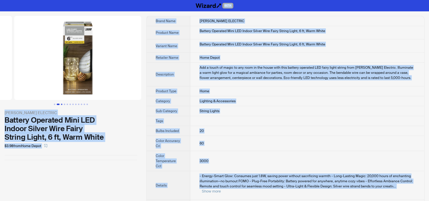
scroll to position [0, 129]
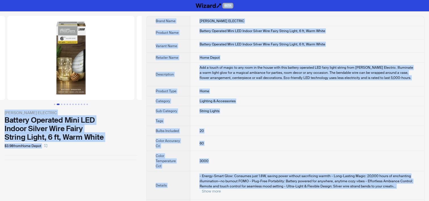
click at [72, 47] on img at bounding box center [70, 58] width 127 height 84
click at [75, 48] on img at bounding box center [70, 58] width 127 height 84
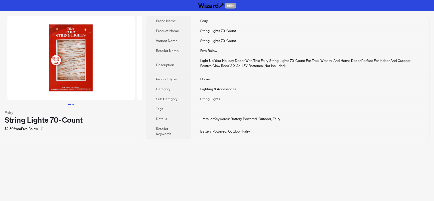
click at [73, 104] on button "Go to slide 2" at bounding box center [72, 104] width 1 height 1
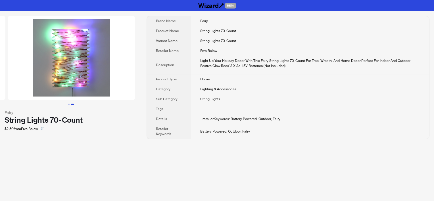
scroll to position [0, 129]
click at [242, 125] on td "Battery Powered, Outdoor, Fairy" at bounding box center [310, 131] width 238 height 15
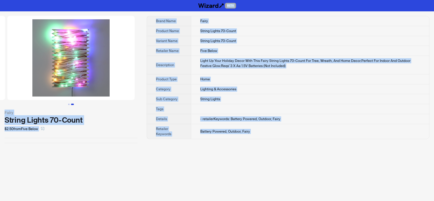
copy div "BETA Fairy String Lights 70-Count $2.50 from Five Below Brand Name Fairy Produc…"
click at [77, 174] on div "BETA Fairy String Lights 70-Count $2.50 from Five Below Brand Name Fairy Produc…" at bounding box center [217, 100] width 434 height 201
click at [265, 33] on td "String Lights 70-Count" at bounding box center [310, 31] width 238 height 10
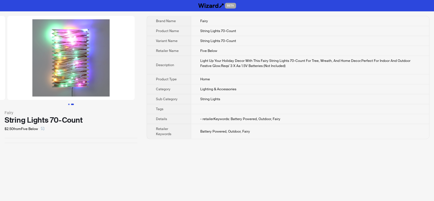
click at [69, 104] on button "Go to slide 1" at bounding box center [68, 104] width 1 height 1
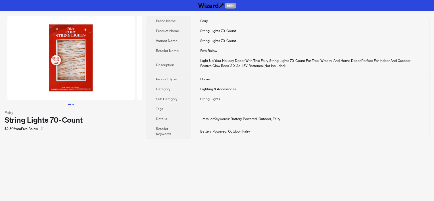
click at [73, 104] on button "Go to slide 2" at bounding box center [72, 104] width 1 height 1
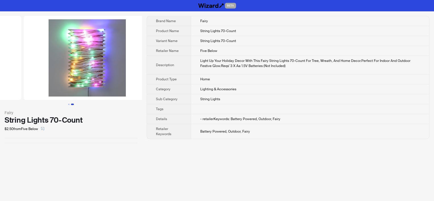
scroll to position [0, 129]
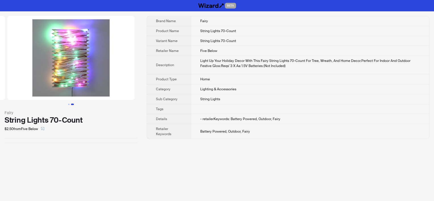
click at [71, 60] on img at bounding box center [70, 58] width 127 height 84
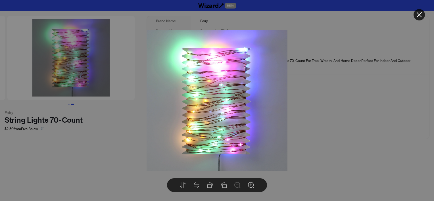
click at [66, 149] on div at bounding box center [217, 100] width 434 height 201
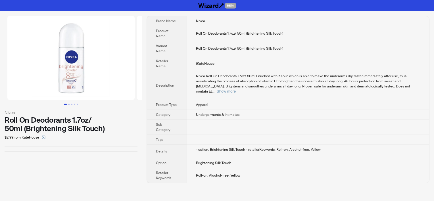
click at [236, 74] on span "Nivea Roll On Deodorants 1.7oz/ 50ml Enriched with Kaolin which is able to make…" at bounding box center [303, 84] width 214 height 20
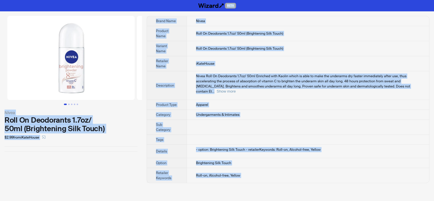
copy div "BETA Nivea Roll On Deodorants 1.7oz/ 50ml (Brightening Silk Touch) $2.99 from i…"
click at [207, 112] on span "Undergarments & Intimates" at bounding box center [217, 114] width 43 height 5
click at [225, 168] on td "Roll-on, Alcohol-free, Yellow" at bounding box center [308, 175] width 242 height 15
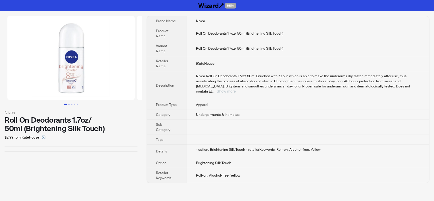
click at [236, 89] on button "Show more" at bounding box center [226, 91] width 19 height 4
drag, startPoint x: 234, startPoint y: 81, endPoint x: 252, endPoint y: 81, distance: 17.3
click at [252, 81] on div "Nivea Roll On Deodorants 1.7oz/ 50ml Enriched with Kaolin which is able to make…" at bounding box center [308, 84] width 224 height 20
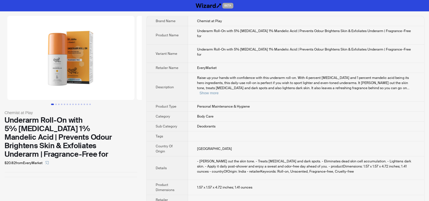
click at [242, 156] on td "- Evens out the skin tone. - Treats hyperpigmentation and dark spots. - Elimina…" at bounding box center [306, 168] width 236 height 24
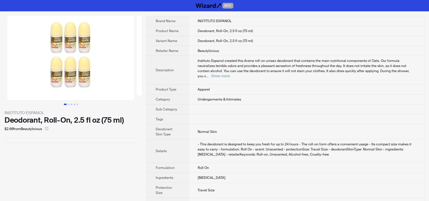
click at [406, 74] on td "Instituto Espanol created this Avena roll-on unisex deodorant that contains the…" at bounding box center [306, 70] width 236 height 29
click at [230, 74] on button "Show more" at bounding box center [220, 76] width 19 height 4
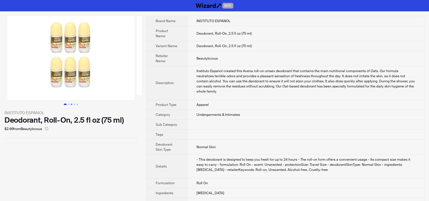
click at [71, 104] on button "Go to slide 3" at bounding box center [71, 104] width 1 height 1
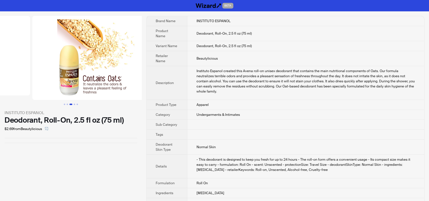
scroll to position [0, 252]
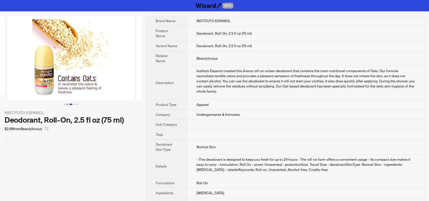
click at [67, 104] on button "Go to slide 2" at bounding box center [67, 104] width 1 height 1
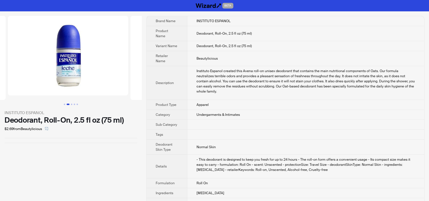
scroll to position [0, 126]
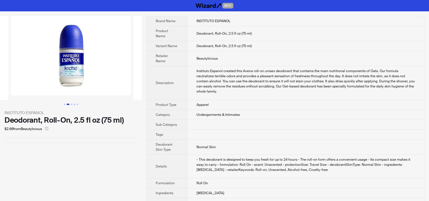
click at [69, 72] on img at bounding box center [71, 55] width 120 height 79
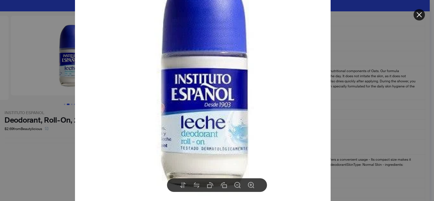
click at [38, 156] on div at bounding box center [217, 100] width 434 height 201
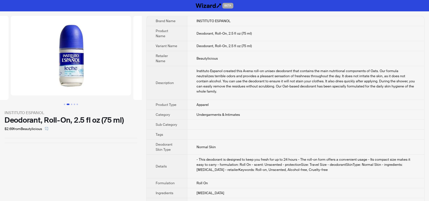
click at [239, 120] on td at bounding box center [305, 125] width 237 height 10
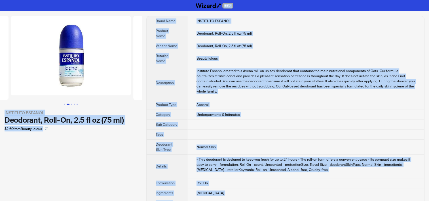
copy div "BETA INSTITUTO ESPANOL Deodorant, Roll-On, 2.5 fl oz (75 ml) $2.69 from Beautyl…"
click at [262, 110] on td "Undergarments & Intimates" at bounding box center [305, 115] width 237 height 10
click at [234, 120] on td at bounding box center [305, 125] width 237 height 10
click at [222, 101] on td "Apparel" at bounding box center [305, 105] width 237 height 10
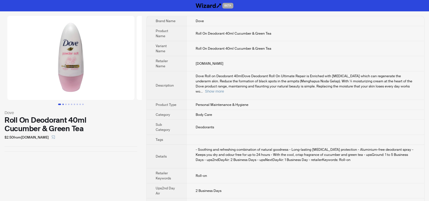
click at [64, 104] on button "Go to slide 2" at bounding box center [62, 104] width 1 height 1
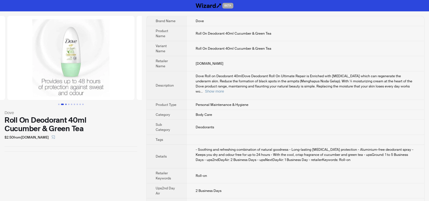
click at [66, 104] on button "Go to slide 3" at bounding box center [65, 104] width 1 height 1
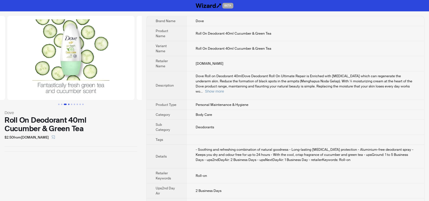
click at [69, 104] on button "Go to slide 4" at bounding box center [68, 104] width 1 height 1
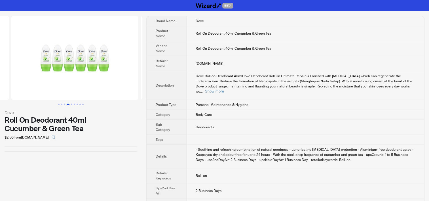
scroll to position [0, 388]
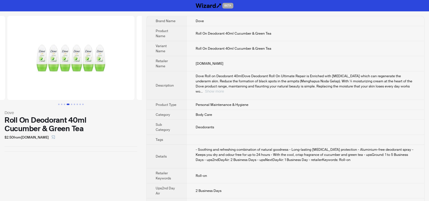
click at [224, 89] on button "Show more" at bounding box center [214, 91] width 19 height 4
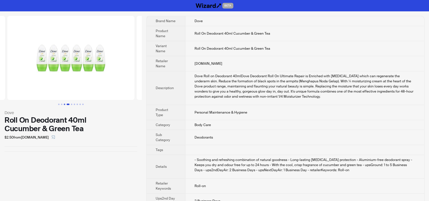
click at [64, 104] on button "Go to slide 3" at bounding box center [64, 104] width 1 height 1
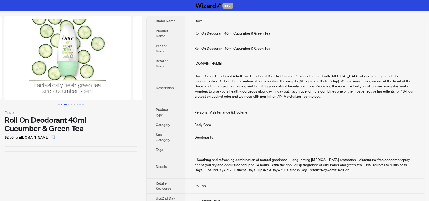
scroll to position [0, 259]
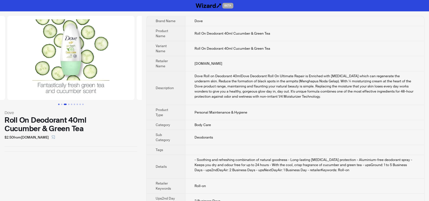
click at [59, 105] on button "Go to slide 1" at bounding box center [58, 104] width 1 height 1
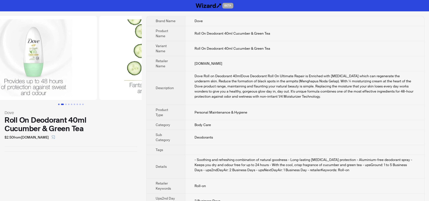
scroll to position [0, 15]
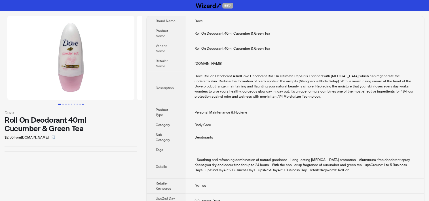
click at [82, 105] on button "Go to slide 9" at bounding box center [82, 104] width 1 height 1
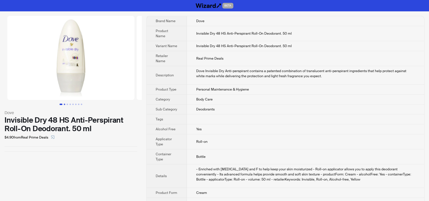
click at [64, 104] on button "Go to slide 2" at bounding box center [64, 104] width 1 height 1
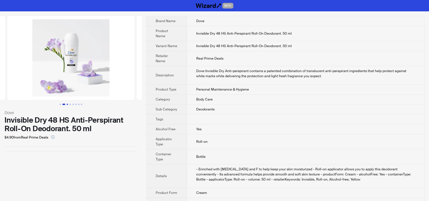
click at [67, 104] on button "Go to slide 3" at bounding box center [67, 104] width 1 height 1
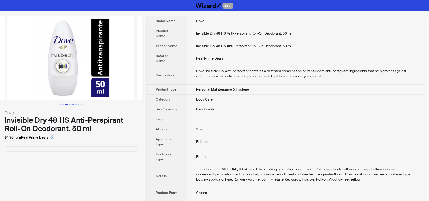
click at [72, 104] on button "Go to slide 5" at bounding box center [72, 104] width 1 height 1
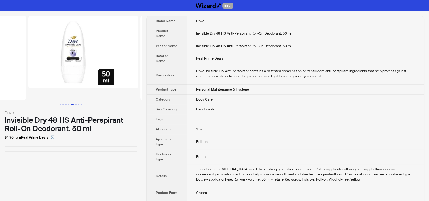
scroll to position [0, 509]
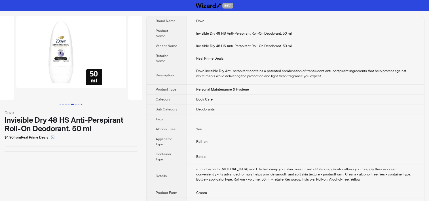
click at [82, 104] on button "Go to slide 8" at bounding box center [81, 104] width 1 height 1
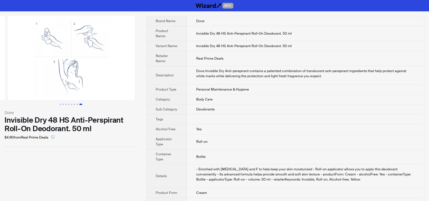
scroll to position [0, 889]
click at [78, 104] on button "Go to slide 7" at bounding box center [77, 104] width 1 height 1
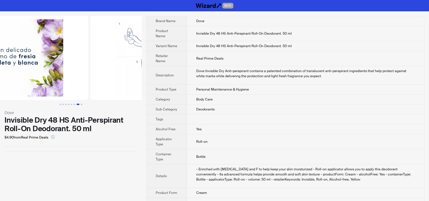
scroll to position [0, 759]
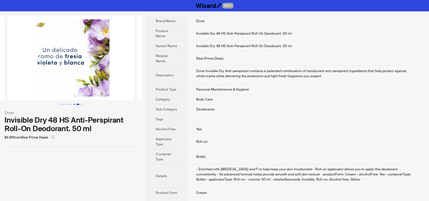
click at [75, 105] on button "Go to slide 6" at bounding box center [74, 104] width 1 height 1
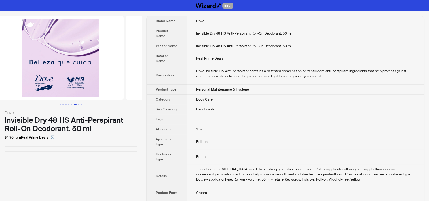
scroll to position [0, 630]
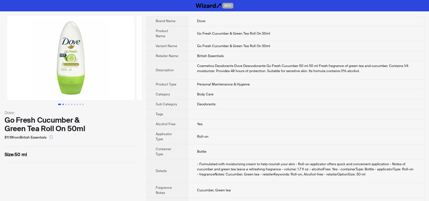
click at [62, 104] on button "Go to slide 2" at bounding box center [62, 104] width 1 height 1
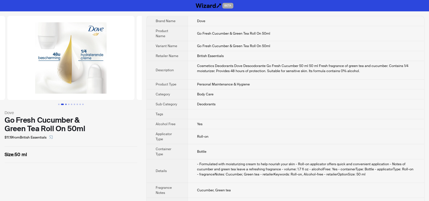
click at [65, 104] on button "Go to slide 3" at bounding box center [65, 104] width 1 height 1
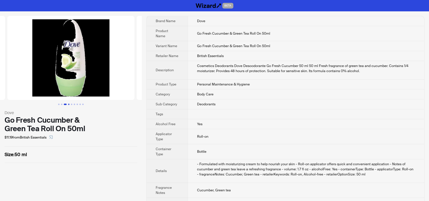
click at [68, 104] on button "Go to slide 4" at bounding box center [68, 104] width 1 height 1
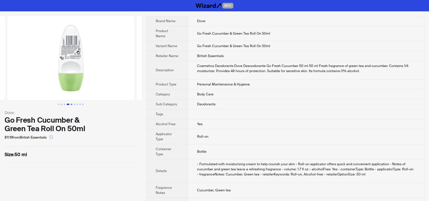
click at [72, 104] on button "Go to slide 5" at bounding box center [71, 104] width 1 height 1
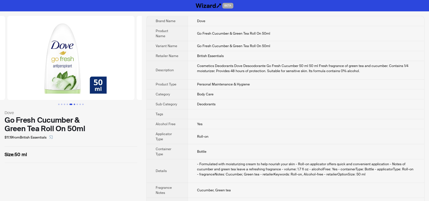
click at [75, 104] on button "Go to slide 6" at bounding box center [74, 104] width 1 height 1
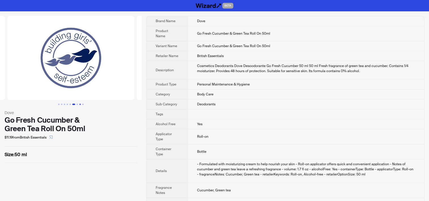
click at [79, 105] on button "Go to slide 8" at bounding box center [79, 104] width 1 height 1
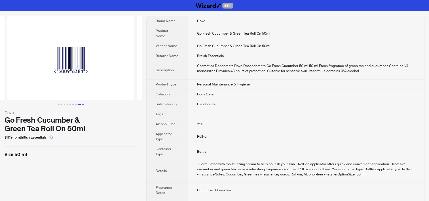
click at [82, 104] on button "Go to slide 9" at bounding box center [82, 104] width 1 height 1
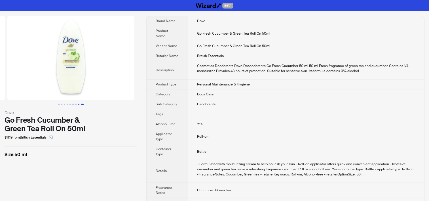
click at [79, 105] on button "Go to slide 8" at bounding box center [78, 104] width 1 height 1
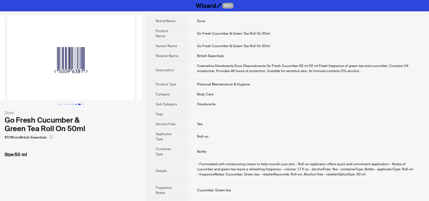
click at [76, 104] on button "Go to slide 7" at bounding box center [75, 104] width 1 height 1
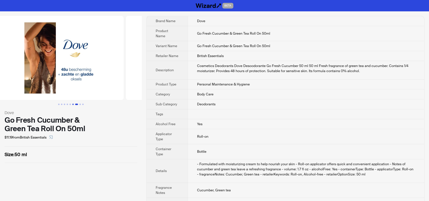
scroll to position [0, 777]
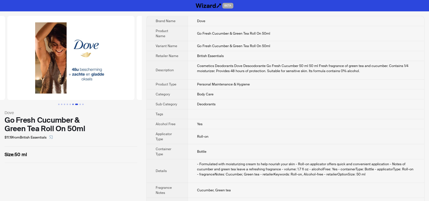
click at [73, 104] on button "Go to slide 6" at bounding box center [72, 104] width 1 height 1
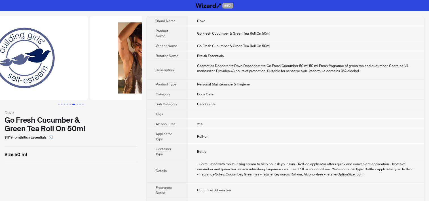
scroll to position [0, 647]
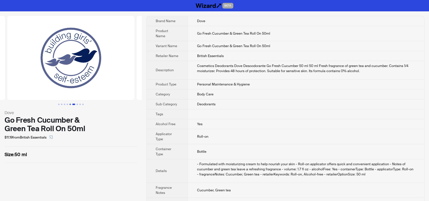
click at [70, 105] on button "Go to slide 5" at bounding box center [70, 104] width 1 height 1
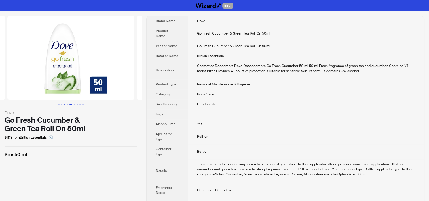
click at [65, 105] on button "Go to slide 3" at bounding box center [64, 104] width 1 height 1
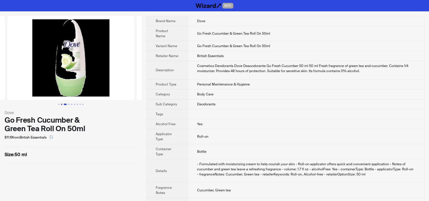
click at [61, 105] on button "Go to slide 2" at bounding box center [61, 104] width 1 height 1
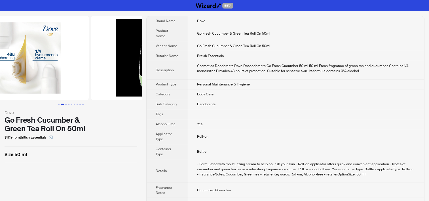
scroll to position [0, 129]
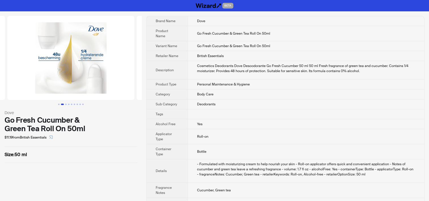
click at [221, 109] on td at bounding box center [306, 114] width 237 height 10
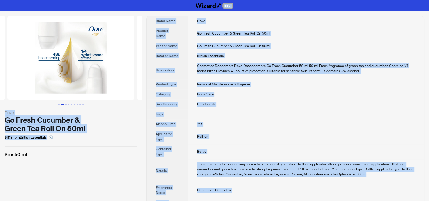
copy div "BETA Dove Go Fresh Cucumber & Green Tea Roll On 50ml $11.19 from British Essent…"
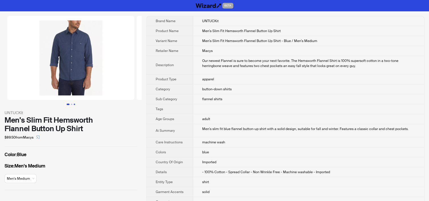
click at [75, 104] on button "Go to slide 3" at bounding box center [74, 104] width 1 height 1
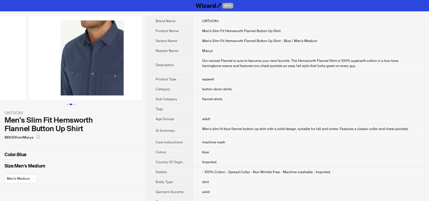
scroll to position [0, 259]
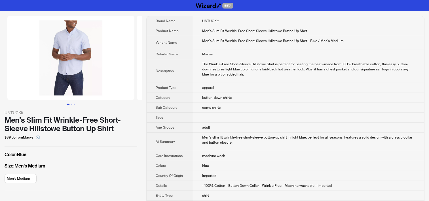
click at [236, 116] on td at bounding box center [308, 118] width 231 height 10
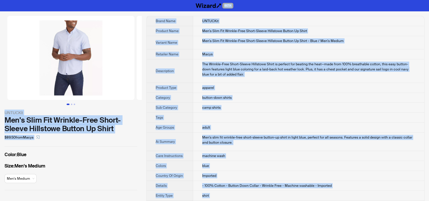
copy div "BETA UNTUCKit Men's Slim Fit Wrinkle-Free Short-Sleeve Hillstowe Button Up Shir…"
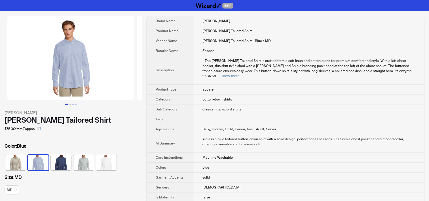
click at [203, 114] on td at bounding box center [308, 119] width 231 height 10
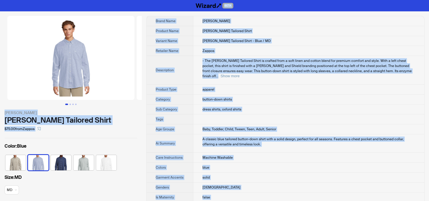
copy div "BETA [PERSON_NAME] Tailored Shirt $75.00 from Zappos Color : Blue Size : MD MD …"
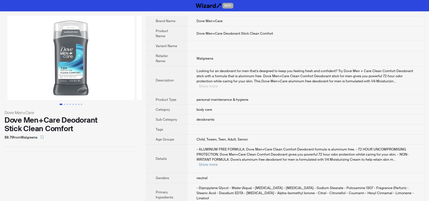
click at [218, 84] on button "Show more" at bounding box center [208, 86] width 19 height 4
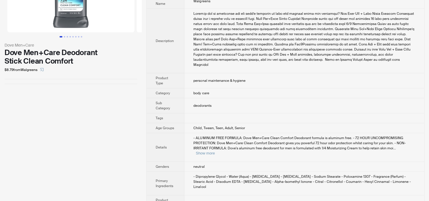
scroll to position [108, 0]
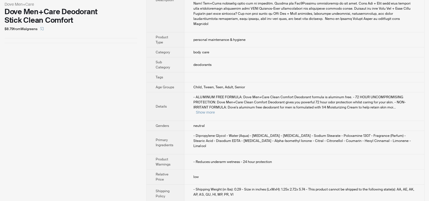
click at [396, 101] on div "- ALUMINUM FREE FORMULA: Dove Men+Care Clean Comfort Deodorant formula is alumi…" at bounding box center [305, 105] width 222 height 20
click at [215, 110] on button "Show more" at bounding box center [205, 112] width 19 height 4
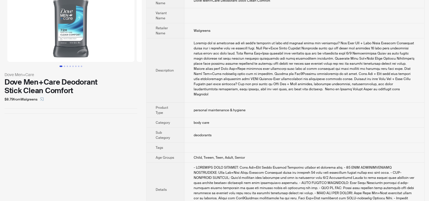
scroll to position [0, 0]
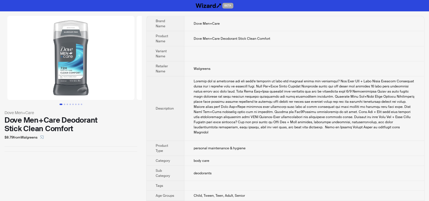
click at [273, 72] on td "Walgreens" at bounding box center [305, 68] width 240 height 15
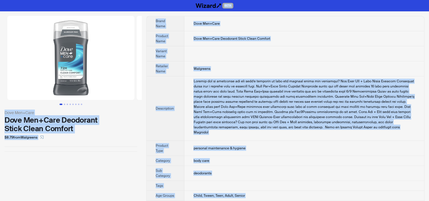
copy div "BETA Dove Men+Care Dove Men+Care Deodorant Stick Clean Comfort $8.79 from Walgr…"
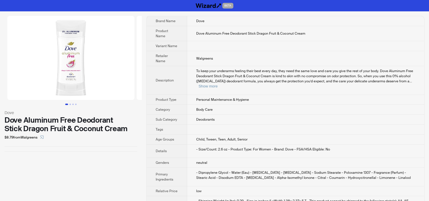
click at [282, 126] on td at bounding box center [305, 130] width 237 height 10
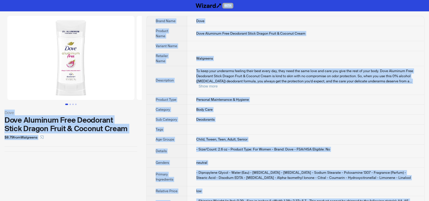
copy div "BETA Dove Dove Aluminum Free Deodorant Stick Dragon Fruit & Coconut Cream $8.79…"
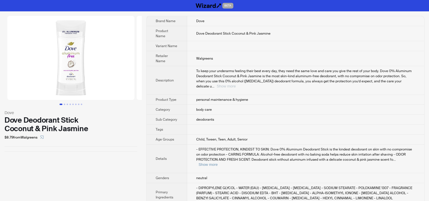
click at [236, 84] on button "Show more" at bounding box center [226, 86] width 19 height 4
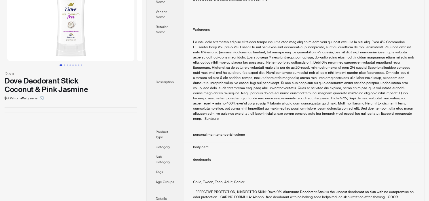
scroll to position [114, 0]
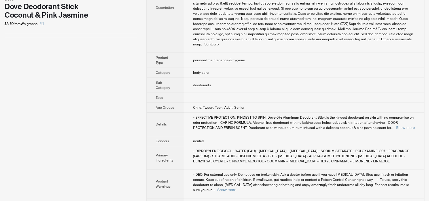
click at [403, 181] on td "- DEO: For external use only. Do not use on broken skin. Ask a doctor before us…" at bounding box center [304, 184] width 241 height 29
click at [236, 188] on button "Show more" at bounding box center [226, 190] width 19 height 4
click at [399, 118] on div "- EFFECTIVE PROTECTION, KINDEST TO SKIN: Dove 0% Aluminum Deodorant Stick is th…" at bounding box center [304, 122] width 222 height 15
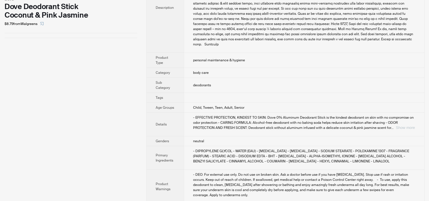
click at [399, 125] on button "Show more" at bounding box center [405, 127] width 19 height 4
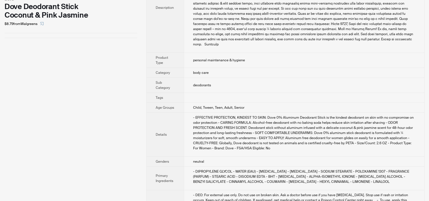
click at [237, 131] on div "- EFFECTIVE PROTECTION, KINDEST TO SKIN: Dove 0% Aluminum Deodorant Stick is th…" at bounding box center [304, 133] width 222 height 36
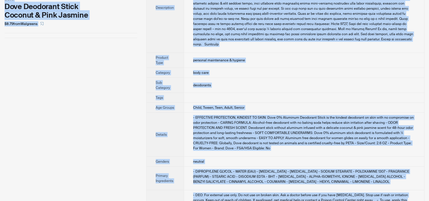
copy div "BETA Dove Dove Deodorant Stick Coconut & Pink Jasmine $8.79 from Walgreens Bran…"
drag, startPoint x: 34, startPoint y: 56, endPoint x: 76, endPoint y: 13, distance: 60.2
click at [34, 56] on div "Dove Dove Deodorant Stick Coconut & Pink Jasmine $8.79 from Walgreens" at bounding box center [71, 85] width 142 height 374
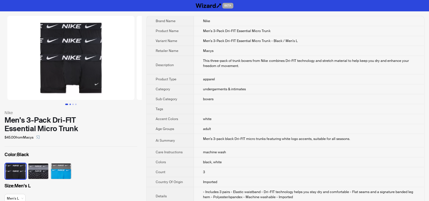
click at [70, 104] on button "Go to slide 2" at bounding box center [70, 104] width 1 height 1
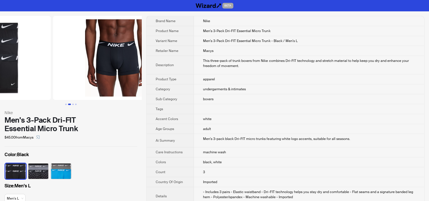
scroll to position [0, 129]
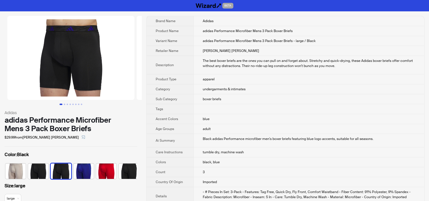
scroll to position [0, 3]
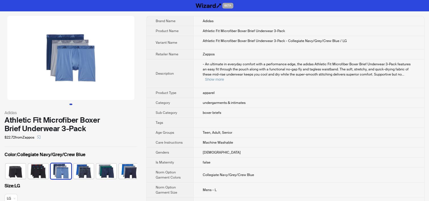
scroll to position [0, 26]
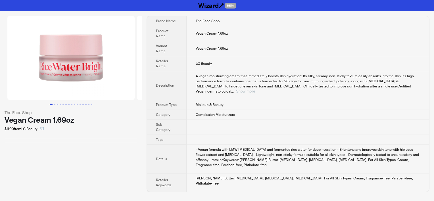
click at [255, 89] on button "Show more" at bounding box center [245, 91] width 19 height 4
click at [165, 114] on span "Category" at bounding box center [163, 114] width 14 height 5
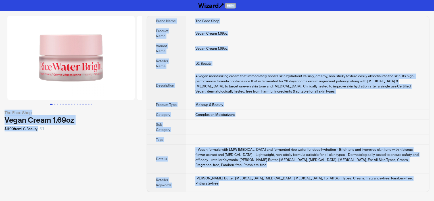
copy div "BETA The Face Shop Vegan Cream 1.69oz $11.00 from LG Beauty Brand Name The Face…"
click at [218, 45] on td "Vegan Cream 1.69oz" at bounding box center [307, 48] width 243 height 15
click at [209, 58] on td "LG Beauty" at bounding box center [307, 63] width 243 height 15
click at [214, 87] on div "A vegan moisturizing cream that immediately boosts skin hydration! Its silky, c…" at bounding box center [307, 84] width 225 height 20
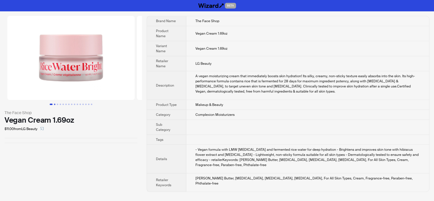
click at [55, 105] on button "Go to slide 2" at bounding box center [54, 104] width 1 height 1
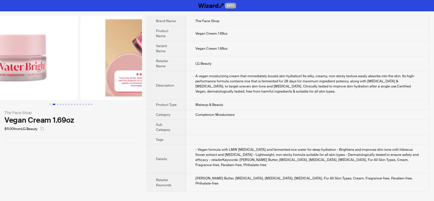
scroll to position [0, 129]
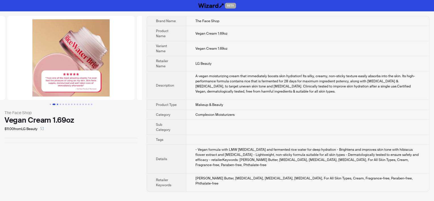
click at [57, 104] on button "Go to slide 3" at bounding box center [57, 104] width 1 height 1
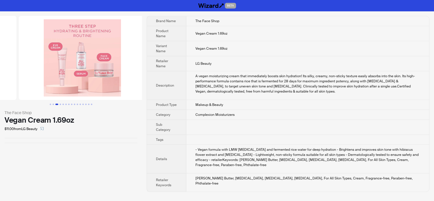
scroll to position [0, 259]
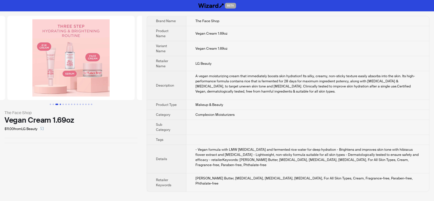
click at [60, 104] on button "Go to slide 4" at bounding box center [60, 104] width 1 height 1
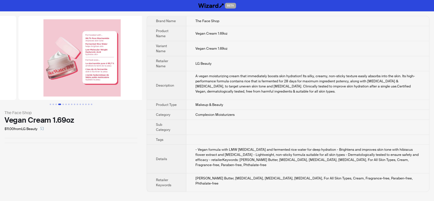
scroll to position [0, 388]
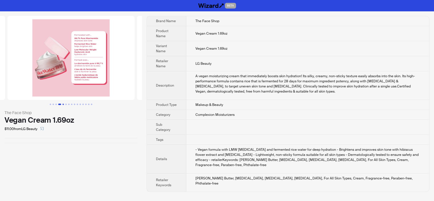
click at [64, 104] on button "Go to slide 5" at bounding box center [62, 104] width 1 height 1
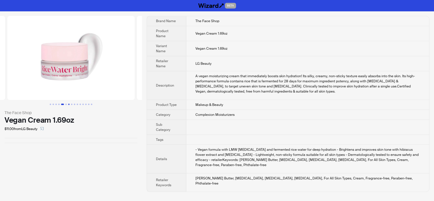
click at [70, 104] on button "Go to slide 7" at bounding box center [68, 104] width 1 height 1
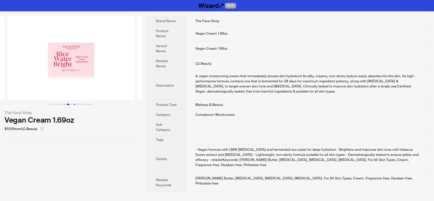
click at [75, 105] on button "Go to slide 9" at bounding box center [74, 104] width 1 height 1
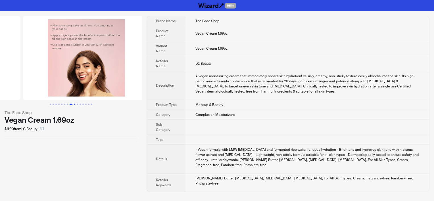
scroll to position [0, 1036]
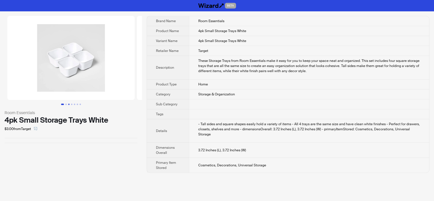
click at [68, 104] on button "Go to slide 3" at bounding box center [68, 104] width 1 height 1
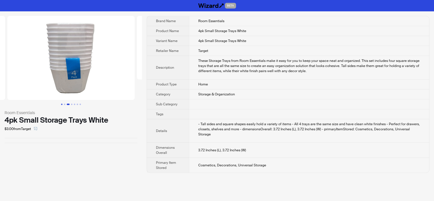
click at [62, 105] on button "Go to slide 1" at bounding box center [61, 104] width 1 height 1
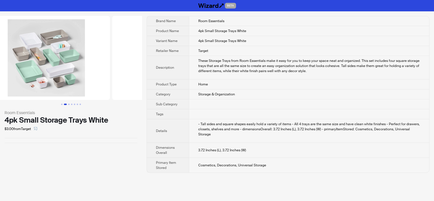
scroll to position [0, 10]
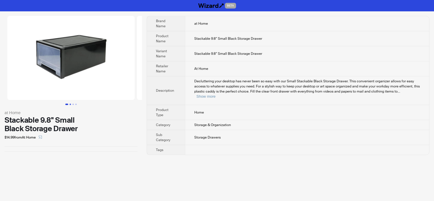
click at [71, 104] on button "Go to slide 2" at bounding box center [70, 104] width 1 height 1
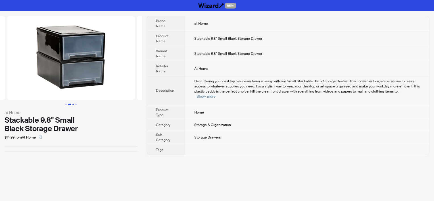
click at [74, 104] on button "Go to slide 3" at bounding box center [72, 104] width 1 height 1
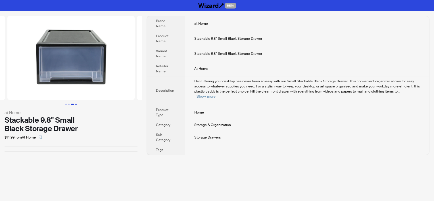
click at [76, 104] on button "Go to slide 4" at bounding box center [75, 104] width 1 height 1
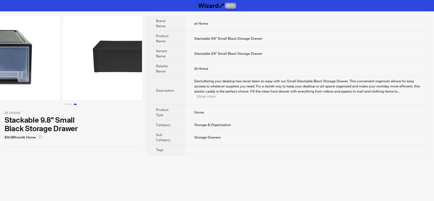
scroll to position [0, 388]
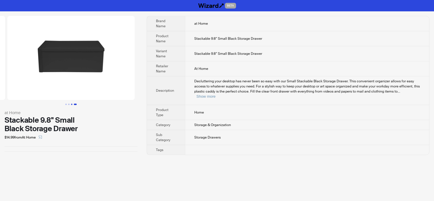
click at [71, 104] on button "Go to slide 3" at bounding box center [71, 104] width 1 height 1
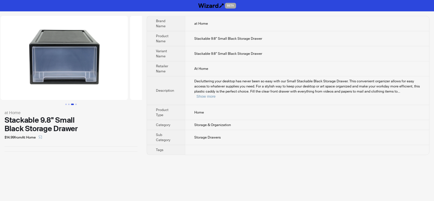
scroll to position [0, 259]
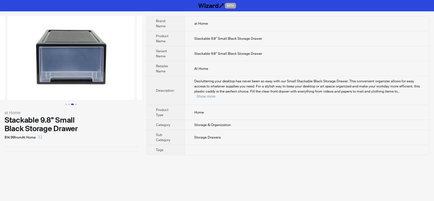
click at [254, 82] on span "Decluttering your desktop has never been so easy with our Small Stackable Black…" at bounding box center [306, 86] width 225 height 15
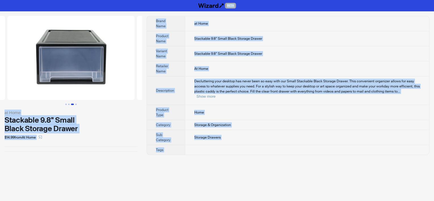
copy div "BETA at Home Stackable 9.8" Small Black Storage Drawer $14.99 from At Home Bran…"
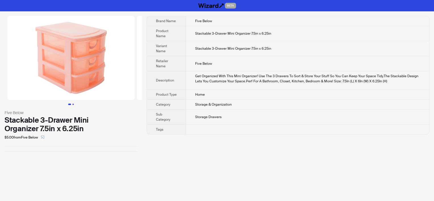
click at [74, 104] on button "Go to slide 2" at bounding box center [72, 104] width 1 height 1
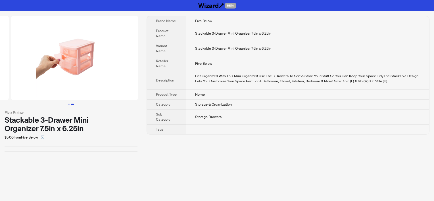
scroll to position [0, 129]
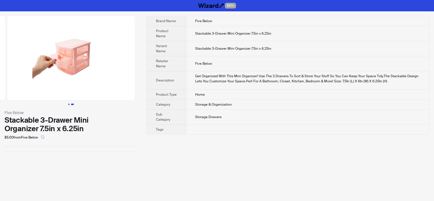
click at [69, 104] on button "Go to slide 1" at bounding box center [68, 104] width 1 height 1
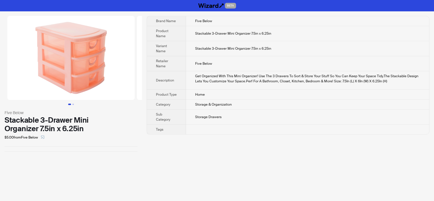
click at [258, 127] on td at bounding box center [307, 130] width 243 height 10
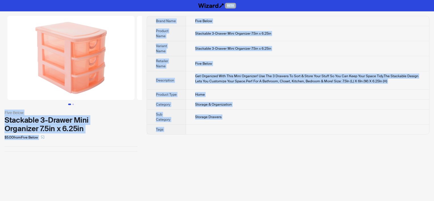
copy div "BETA Five Below Stackable 3-Drawer Mini Organizer 7.5in x 6.25in $5.00 from Fiv…"
click at [93, 140] on div "$5.00 from Five Below" at bounding box center [71, 137] width 133 height 9
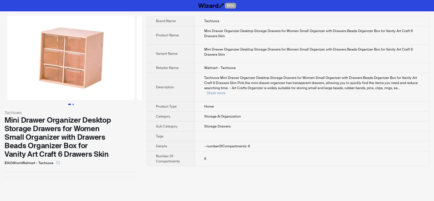
click at [74, 104] on button "Go to slide 2" at bounding box center [72, 104] width 1 height 1
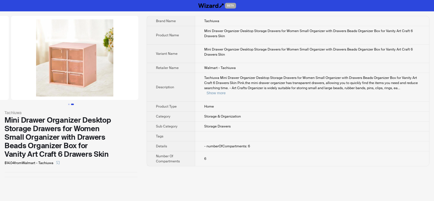
scroll to position [0, 129]
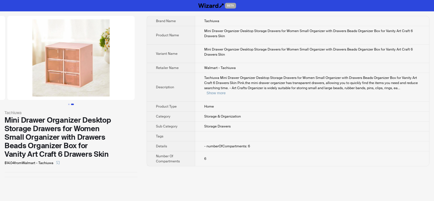
click at [71, 104] on button "Go to slide 2" at bounding box center [72, 104] width 3 height 1
click at [70, 104] on button "Go to slide 1" at bounding box center [68, 104] width 1 height 1
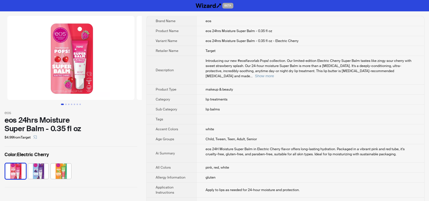
click at [196, 104] on td "lip balms" at bounding box center [310, 109] width 228 height 10
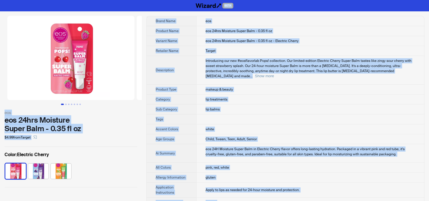
copy div "LORE ips dol 59sit Ametcons Adipi Elit - 5.96 se do $6.37 eius Tempor Incid : U…"
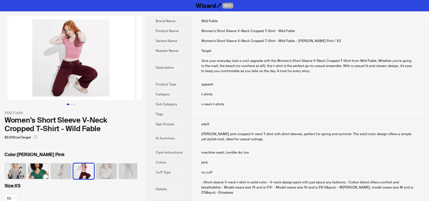
scroll to position [0, 3]
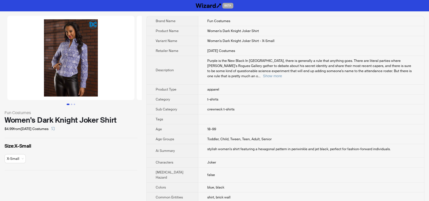
click at [222, 41] on span "Women's Dark Knight Joker Shirt - X-Small" at bounding box center [241, 41] width 67 height 5
drag, startPoint x: 245, startPoint y: 31, endPoint x: 256, endPoint y: 30, distance: 10.8
click at [256, 30] on td "Women's Dark Knight Joker Shirt" at bounding box center [311, 31] width 226 height 10
copy span "Shirt"
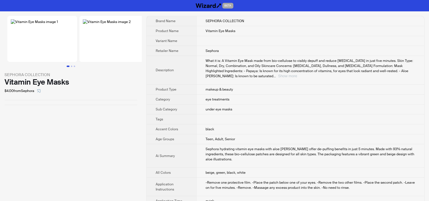
click at [297, 74] on button "Show more" at bounding box center [287, 76] width 19 height 4
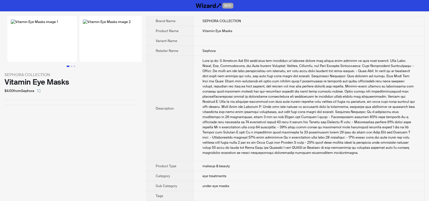
click at [77, 41] on img at bounding box center [42, 39] width 70 height 46
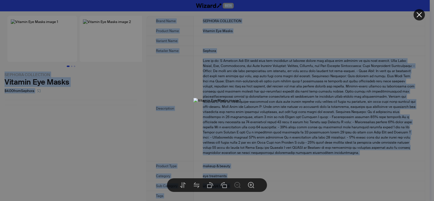
click at [338, 63] on div at bounding box center [217, 100] width 434 height 201
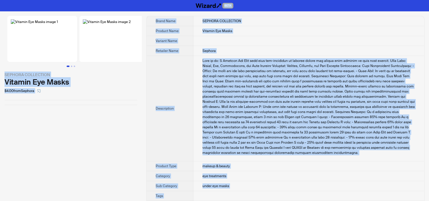
click at [61, 110] on div "SEPHORA COLLECTION Vitamin Eye Masks $4.00 from Sephora" at bounding box center [71, 60] width 142 height 98
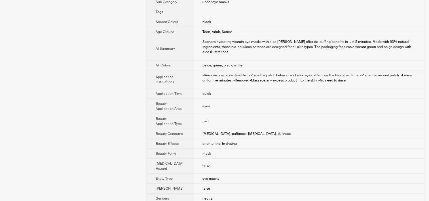
scroll to position [114, 0]
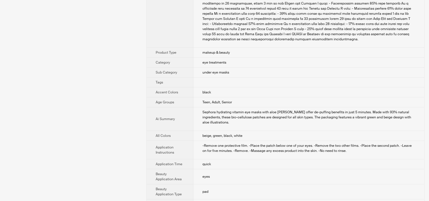
drag, startPoint x: 89, startPoint y: 123, endPoint x: 83, endPoint y: 87, distance: 35.9
click at [89, 123] on div "SEPHORA COLLECTION Vitamin Eye Masks $4.00 from Sephora" at bounding box center [71, 160] width 142 height 524
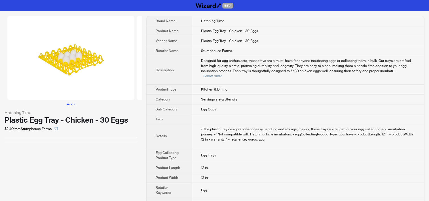
click at [71, 104] on button "Go to slide 2" at bounding box center [71, 104] width 1 height 1
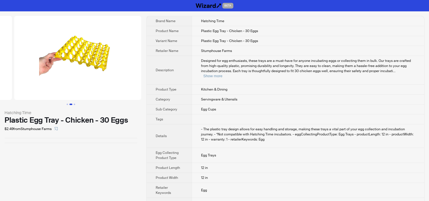
scroll to position [0, 129]
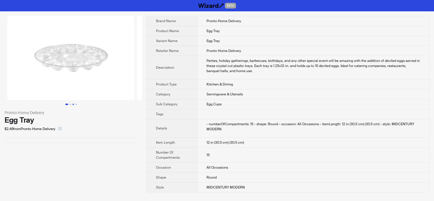
click at [73, 104] on button "Go to slide 3" at bounding box center [72, 104] width 1 height 1
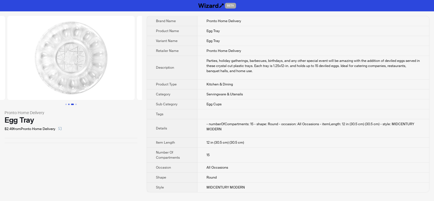
click at [68, 104] on button "Go to slide 2" at bounding box center [68, 104] width 1 height 1
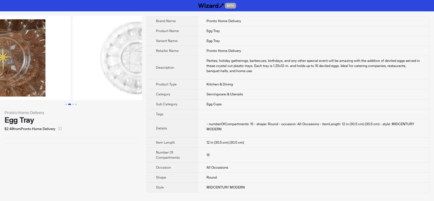
scroll to position [0, 129]
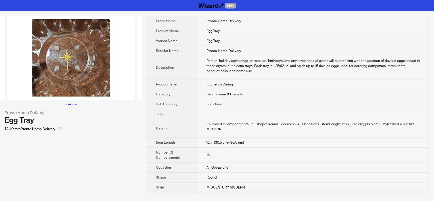
click at [76, 104] on button "Go to slide 4" at bounding box center [75, 104] width 1 height 1
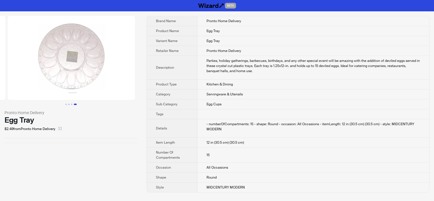
scroll to position [0, 388]
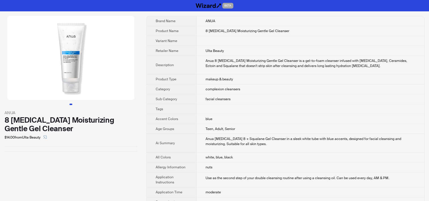
scroll to position [116, 0]
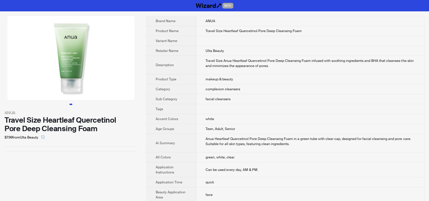
scroll to position [3, 0]
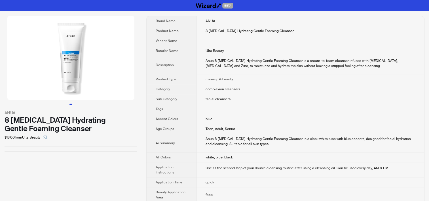
click at [185, 106] on th "Tags" at bounding box center [172, 109] width 50 height 10
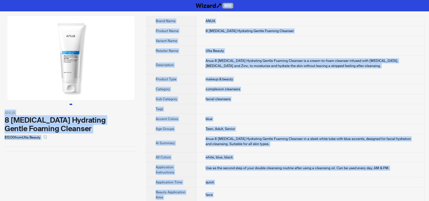
copy div "BETA ANUA 8 Hyaluronic Acid Hydrating Gentle Foaming Cleanser $13.00 from Ulta …"
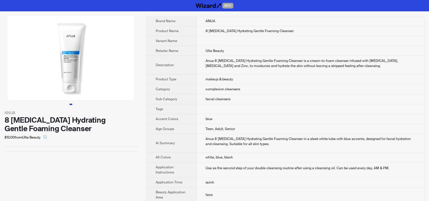
scroll to position [3, 0]
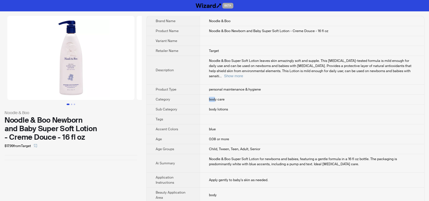
drag, startPoint x: 212, startPoint y: 93, endPoint x: 200, endPoint y: 92, distance: 12.5
click at [200, 95] on td "body care" at bounding box center [312, 100] width 225 height 10
drag, startPoint x: 204, startPoint y: 92, endPoint x: 215, endPoint y: 94, distance: 10.5
click at [215, 95] on td "body care" at bounding box center [312, 100] width 225 height 10
copy span "body"
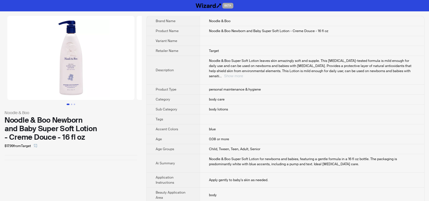
click at [243, 74] on button "Show more" at bounding box center [233, 76] width 19 height 4
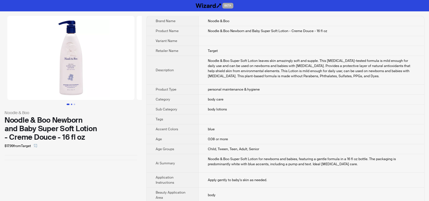
click at [72, 104] on button "Go to slide 2" at bounding box center [71, 104] width 1 height 1
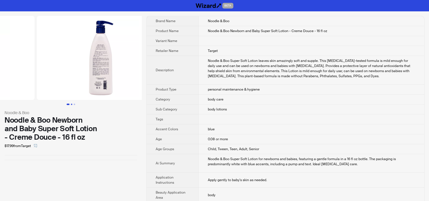
scroll to position [0, 129]
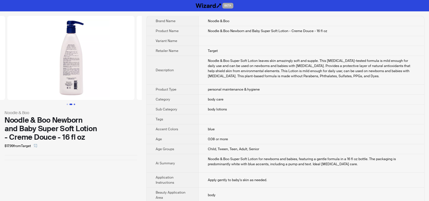
click at [74, 104] on button "Go to slide 3" at bounding box center [74, 104] width 1 height 1
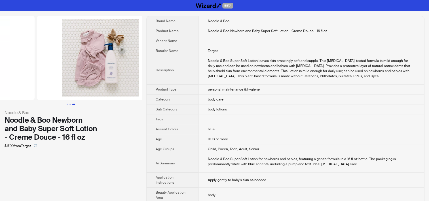
scroll to position [0, 259]
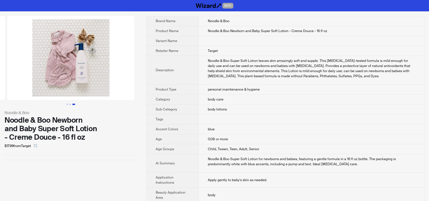
click at [85, 70] on img at bounding box center [70, 58] width 127 height 84
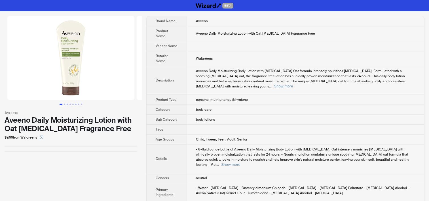
scroll to position [56, 0]
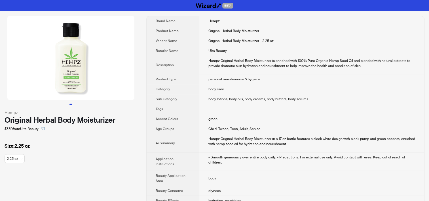
click at [227, 90] on td "body care" at bounding box center [311, 89] width 225 height 10
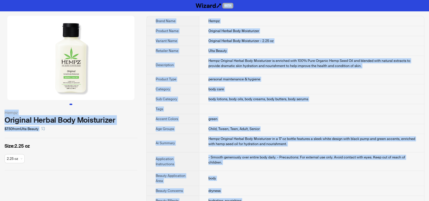
copy div "BETA Hempz Original Herbal Body Moisturizer $7.50 from Ulta Beauty Size : 2.25 …"
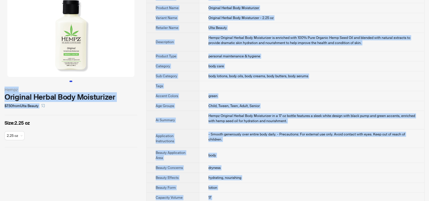
scroll to position [85, 0]
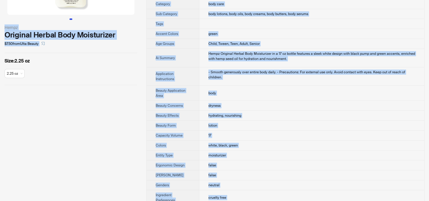
click at [222, 70] on div "- Smooth generously over entire body daily. - Precautions: For external use onl…" at bounding box center [312, 75] width 207 height 10
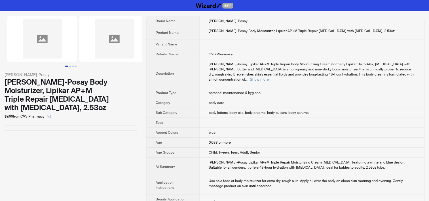
click at [246, 66] on div "La Roche-Posay Lipikar AP+M Triple Repair Body Moisturizing Cream (formerly Lip…" at bounding box center [312, 72] width 207 height 20
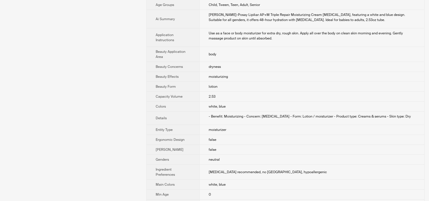
scroll to position [170, 0]
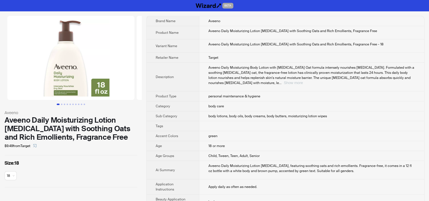
click at [303, 81] on button "Show more" at bounding box center [293, 83] width 19 height 4
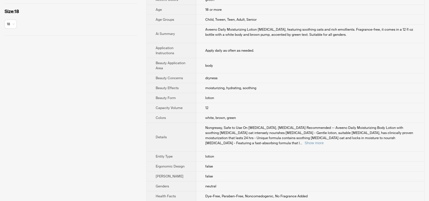
scroll to position [142, 0]
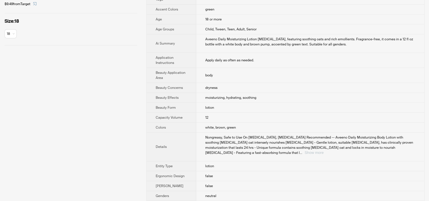
click at [324, 150] on button "Show more" at bounding box center [314, 152] width 19 height 4
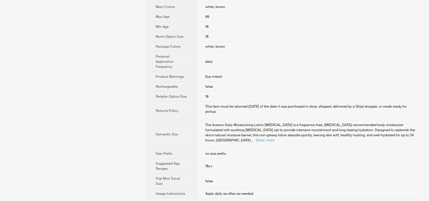
scroll to position [397, 0]
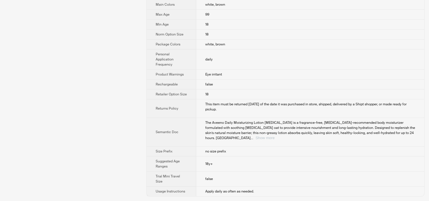
click at [275, 136] on button "Show more" at bounding box center [265, 138] width 19 height 4
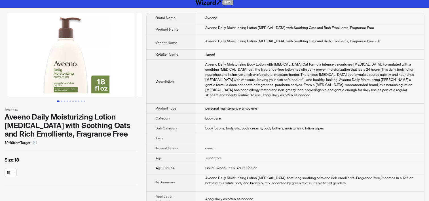
scroll to position [0, 0]
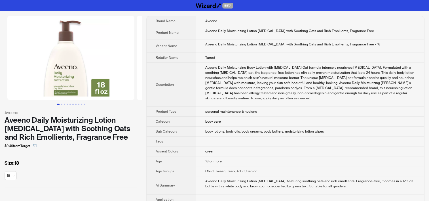
click at [259, 85] on div "Aveeno Daily Moisturizing Body Lotion with Prebiotic Oat formula intensely nour…" at bounding box center [311, 83] width 210 height 36
click at [253, 169] on td "Child, Tween, Teen, Adult, Senior" at bounding box center [310, 171] width 228 height 10
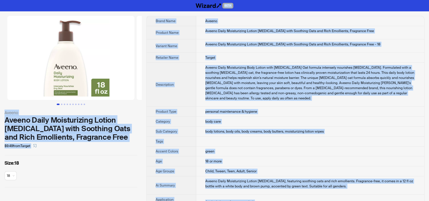
copy div "BETA Aveeno Aveeno Daily Moisturizing Lotion For Dry Skin with Soothing Oats an…"
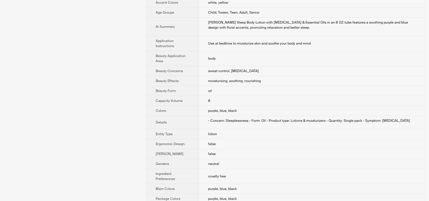
scroll to position [99, 0]
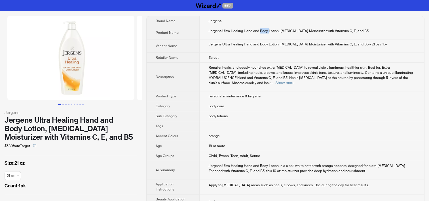
drag, startPoint x: 256, startPoint y: 28, endPoint x: 265, endPoint y: 32, distance: 9.2
click at [265, 32] on div "Jergens Ultra Healing Hand and Body Lotion, Dry Skin Moisturizer with Vitamins …" at bounding box center [312, 30] width 207 height 5
copy div "Body"
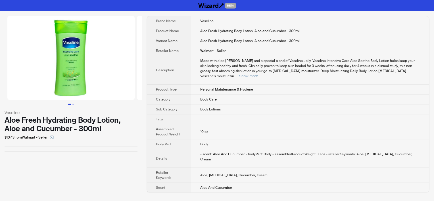
click at [221, 104] on td "Body Lotions" at bounding box center [310, 109] width 238 height 10
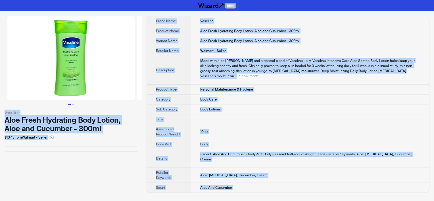
copy div "BETA Vaseline Aloe Fresh Hydrating Body Lotion, Aloe and Cucumber - 300ml $10.4…"
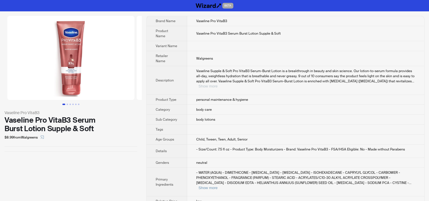
click at [218, 84] on button "Show more" at bounding box center [208, 86] width 19 height 4
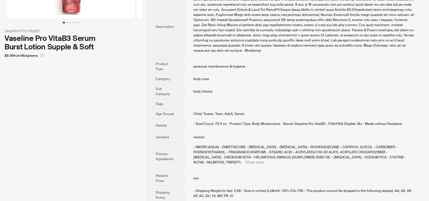
scroll to position [89, 0]
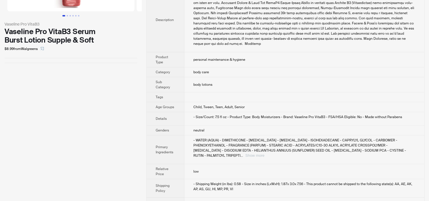
click at [265, 153] on button "Show more" at bounding box center [255, 155] width 19 height 4
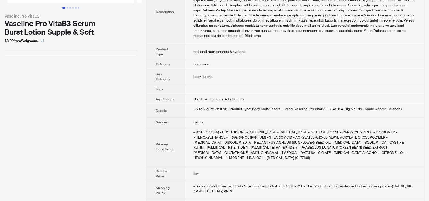
scroll to position [99, 0]
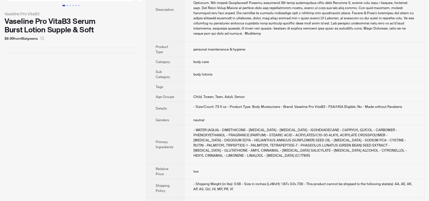
click at [219, 108] on td "- Size/Count: 7.5 fl oz - Product Type: Body Moisturizers - Brand: Vaseline Pro…" at bounding box center [305, 108] width 240 height 13
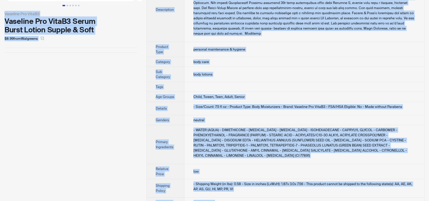
copy div "BETA Vaseline Pro VitaB3 Vaseline Pro VitaB3 Serum Burst Lotion Supple & Soft $…"
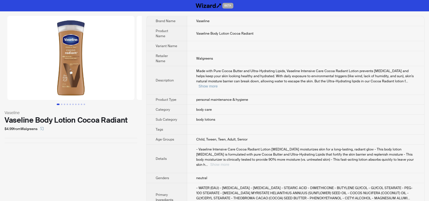
click at [229, 162] on button "Show more" at bounding box center [219, 164] width 19 height 4
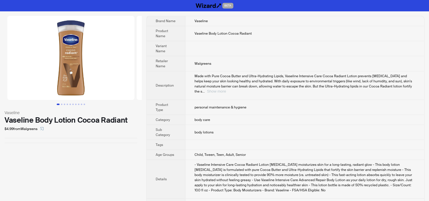
click at [226, 89] on button "Show more" at bounding box center [216, 91] width 19 height 4
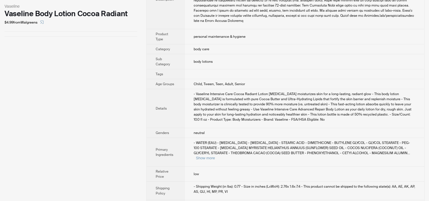
scroll to position [109, 0]
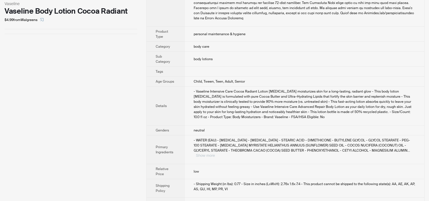
click at [215, 153] on button "Show more" at bounding box center [205, 155] width 19 height 4
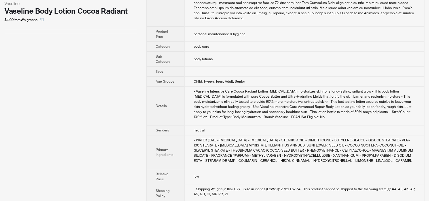
scroll to position [0, 0]
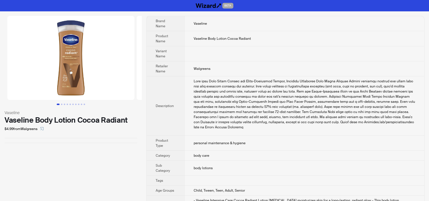
click at [227, 120] on div "Made with Pure Cocoa Butter and Ultra-Hydrating Lipids, Vaseline Intensive Care…" at bounding box center [305, 104] width 222 height 51
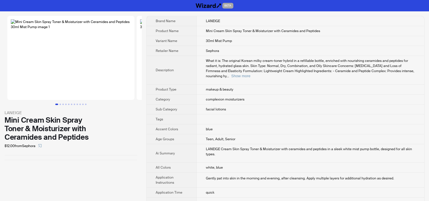
click at [222, 87] on td "makeup & beauty" at bounding box center [311, 90] width 228 height 10
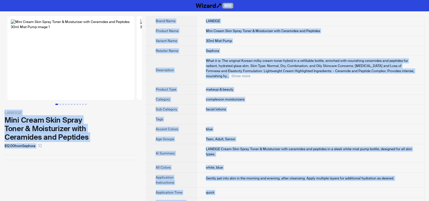
copy div "BETA LANEIGE Mini Cream Skin Spray Toner & Moisturizer with Ceramides and Pepti…"
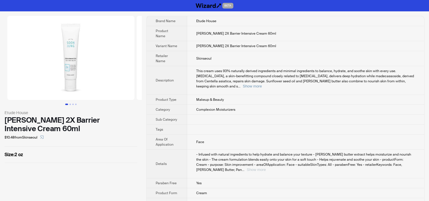
click at [266, 167] on button "Show more" at bounding box center [256, 169] width 19 height 4
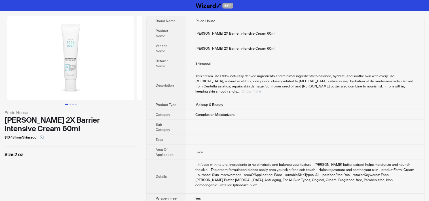
click at [261, 89] on button "Show more" at bounding box center [251, 91] width 19 height 4
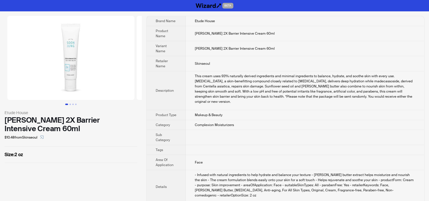
click at [288, 101] on td "This cream uses 93% naturally derived ingredients and minimal ingredients to ba…" at bounding box center [305, 90] width 239 height 39
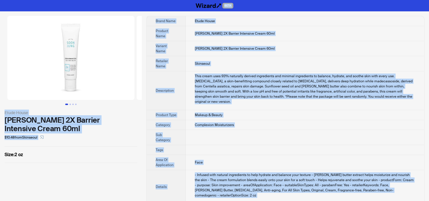
copy div "BETA Etude House Soon Jung 2X Barrier Intensive Cream 60ml $10.48 from Skinseou…"
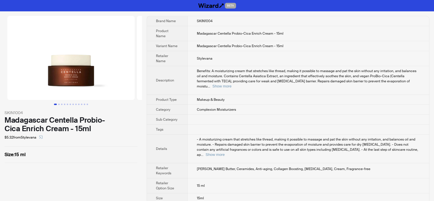
click at [166, 46] on span "Variant Name" at bounding box center [167, 46] width 22 height 5
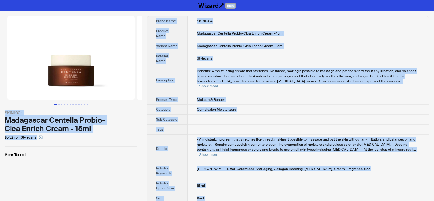
copy div "BETA SKIN1004 Madagascar Centella Probio-Cica Enrich Cream - 15ml $5.32 from St…"
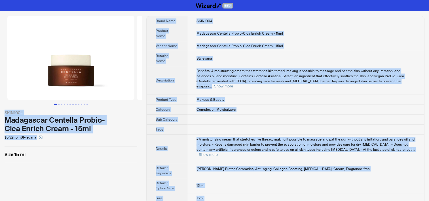
click at [243, 50] on td "Madagascar Centella Probio-Cica Enrich Cream - 15ml" at bounding box center [305, 46] width 237 height 10
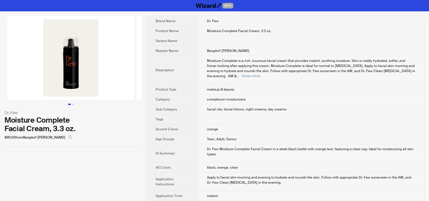
click at [67, 66] on img at bounding box center [70, 58] width 127 height 84
click at [73, 82] on img at bounding box center [70, 58] width 127 height 84
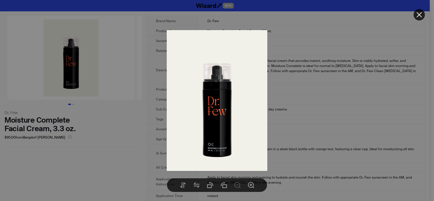
click at [72, 104] on div at bounding box center [217, 100] width 434 height 201
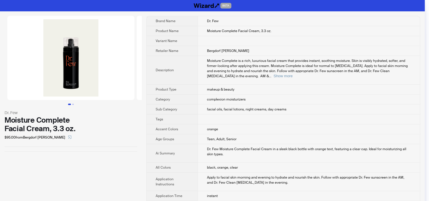
click at [73, 104] on button "Go to slide 2" at bounding box center [72, 104] width 1 height 1
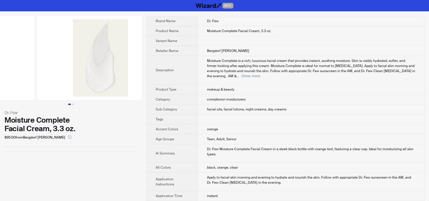
scroll to position [0, 129]
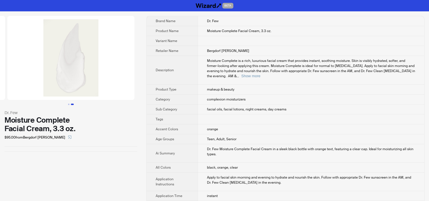
click at [199, 53] on td "Bergdorf [PERSON_NAME]" at bounding box center [311, 51] width 227 height 10
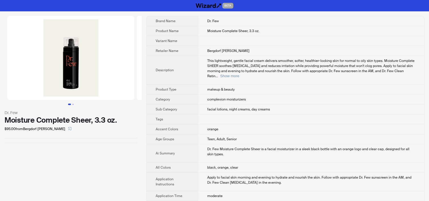
click at [80, 66] on img at bounding box center [70, 58] width 127 height 84
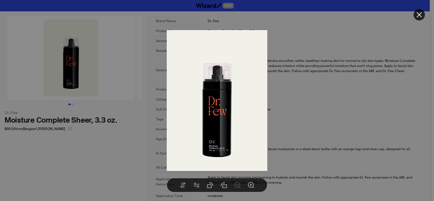
click at [73, 104] on div at bounding box center [217, 100] width 434 height 201
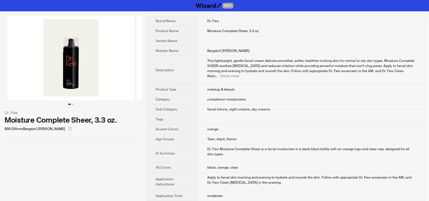
click at [73, 104] on button "Go to slide 2" at bounding box center [72, 104] width 1 height 1
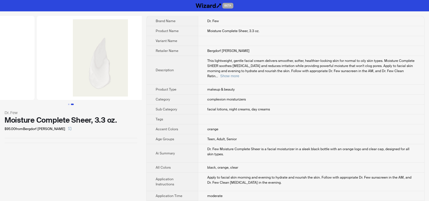
scroll to position [0, 129]
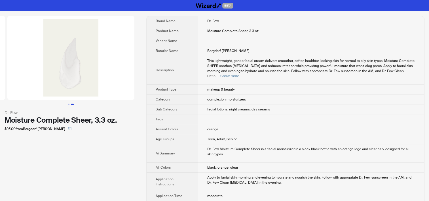
click at [265, 95] on td "complexion moisturizers" at bounding box center [311, 100] width 227 height 10
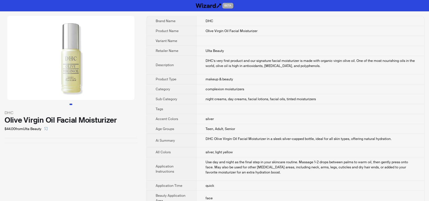
click at [166, 111] on th "Tags" at bounding box center [172, 109] width 50 height 10
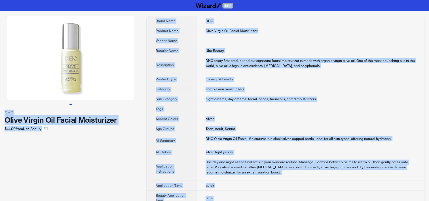
copy div "LORE IPS Dolor Sitame Con Adipis Elitseddoei $70.70 temp Inci Utlabo Etdol Magn…"
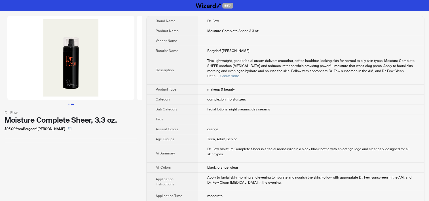
scroll to position [0, 129]
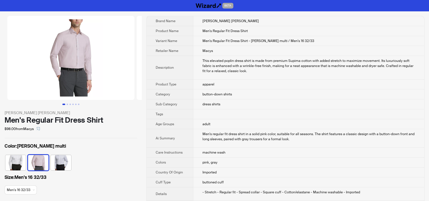
click at [223, 109] on td at bounding box center [308, 114] width 231 height 10
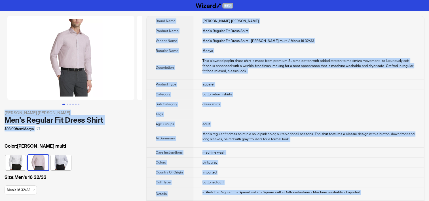
copy div "BETA Calvin Klein Men's Regular Fit Dress Shirt $98.00 from Macys Color : Berry…"
click at [212, 72] on div "This elevated poplin dress shirt is made from premium Supima cotton with added …" at bounding box center [309, 65] width 213 height 15
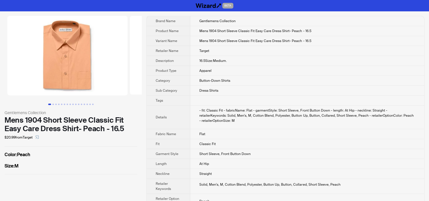
click at [263, 122] on td "- fit: Classic Fit - fabricName: Flat - garmentStyle: Short Sleeve, Front Butto…" at bounding box center [307, 118] width 234 height 24
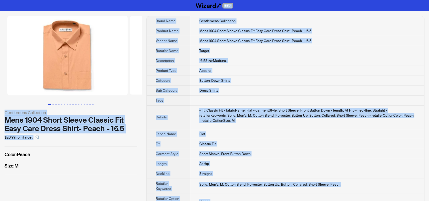
copy div "BETA Gentlemens Collection Mens 1904 Short Sleeve Classic Fit Easy Care Dress S…"
click at [265, 49] on td "Target" at bounding box center [307, 51] width 234 height 10
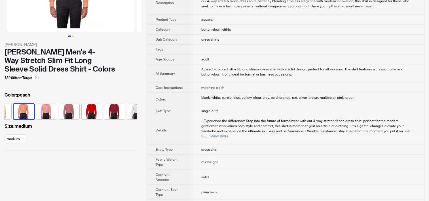
scroll to position [28, 0]
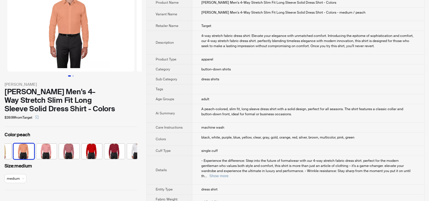
click at [231, 120] on td "A peach-colored, slim fit, long sleeve dress shirt with a solid design, perfect…" at bounding box center [308, 113] width 232 height 18
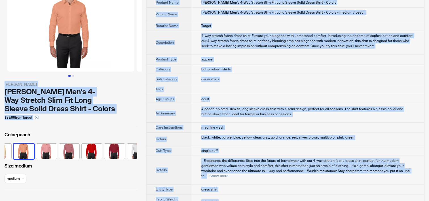
copy div "BETA [PERSON_NAME] [PERSON_NAME] Men's 4-Way Stretch Slim Fit Long Sleeve Solid…"
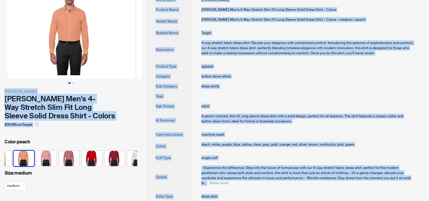
scroll to position [85, 0]
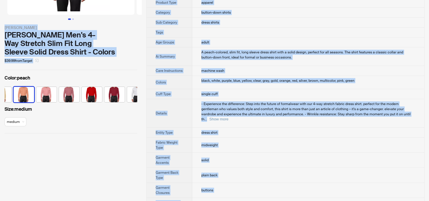
click at [39, 60] on icon "select" at bounding box center [36, 60] width 3 height 3
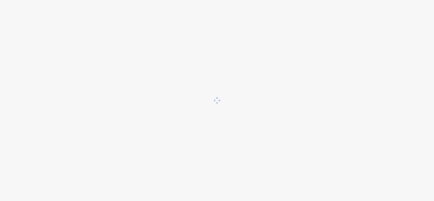
click at [94, 96] on div at bounding box center [217, 100] width 434 height 201
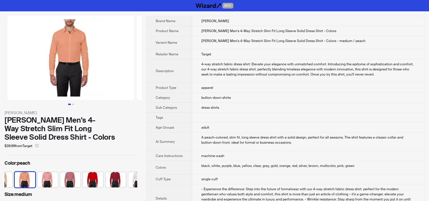
scroll to position [0, 242]
click at [108, 122] on div "[PERSON_NAME] Men's 4-Way Stretch Slim Fit Long Sleeve Solid Dress Shirt - Colo…" at bounding box center [71, 129] width 133 height 26
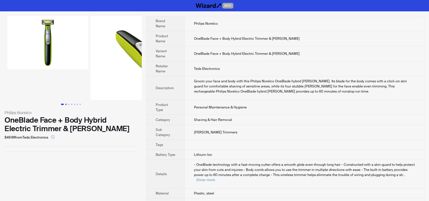
click at [66, 104] on button "Go to slide 2" at bounding box center [65, 104] width 1 height 1
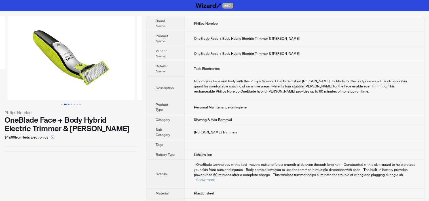
click at [69, 104] on button "Go to slide 3" at bounding box center [68, 104] width 1 height 1
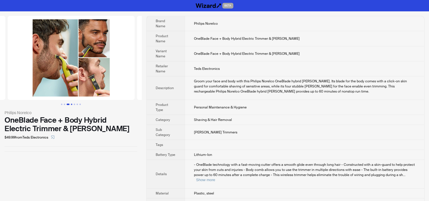
click at [71, 104] on button "Go to slide 4" at bounding box center [71, 104] width 1 height 1
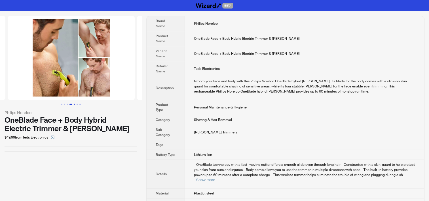
click at [75, 104] on button "Go to slide 5" at bounding box center [74, 104] width 1 height 1
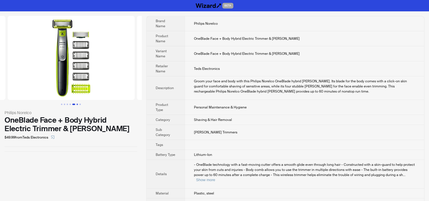
click at [77, 104] on button "Go to slide 6" at bounding box center [77, 104] width 1 height 1
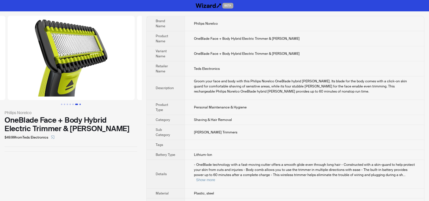
click at [79, 104] on button "Go to slide 7" at bounding box center [79, 104] width 1 height 1
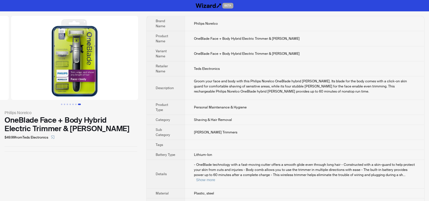
scroll to position [0, 730]
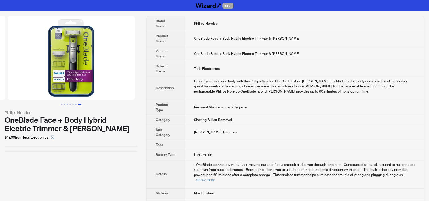
click at [60, 48] on img at bounding box center [71, 58] width 127 height 84
click at [70, 56] on img at bounding box center [71, 58] width 127 height 84
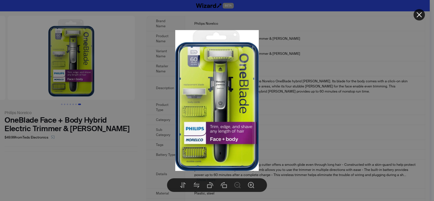
click at [301, 82] on div at bounding box center [217, 100] width 434 height 201
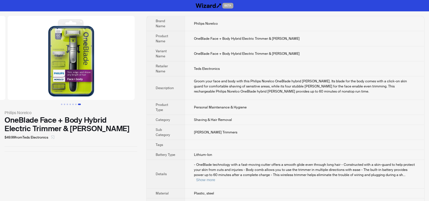
click at [55, 137] on icon "select" at bounding box center [52, 136] width 3 height 3
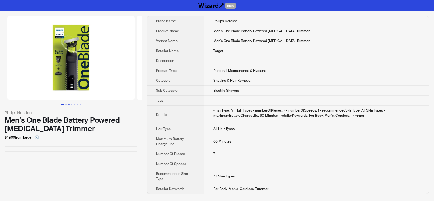
click at [68, 104] on button "Go to slide 3" at bounding box center [68, 104] width 1 height 1
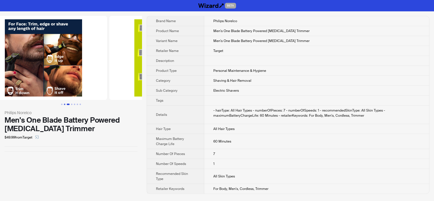
click at [66, 104] on ul at bounding box center [71, 104] width 142 height 1
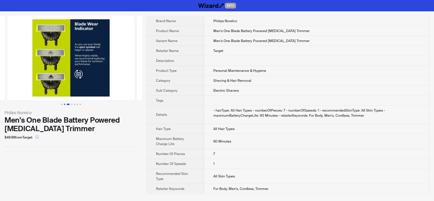
click at [65, 104] on button "Go to slide 2" at bounding box center [64, 104] width 1 height 1
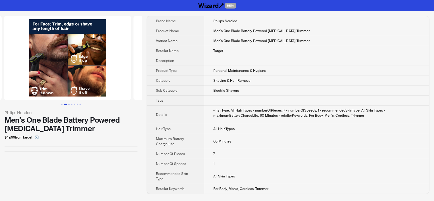
scroll to position [0, 129]
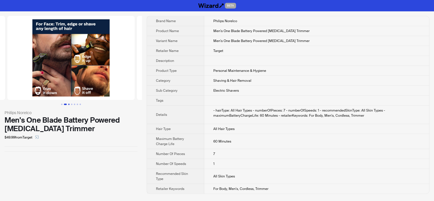
click at [68, 104] on button "Go to slide 3" at bounding box center [68, 104] width 1 height 1
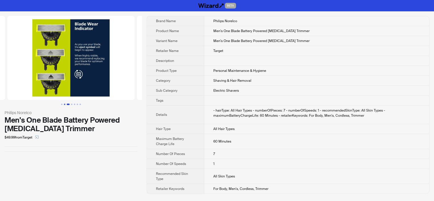
click at [64, 105] on button "Go to slide 2" at bounding box center [64, 104] width 1 height 1
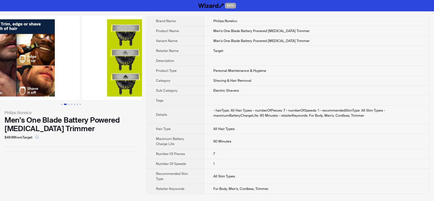
scroll to position [0, 129]
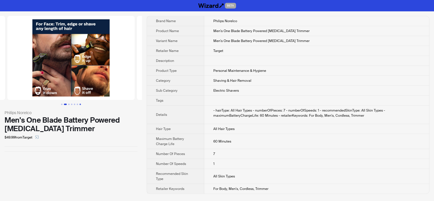
click at [80, 104] on button "Go to slide 7" at bounding box center [79, 104] width 1 height 1
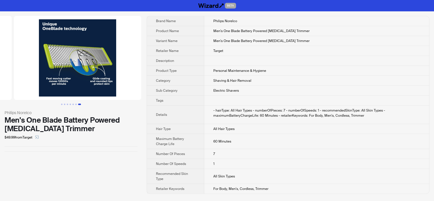
scroll to position [0, 770]
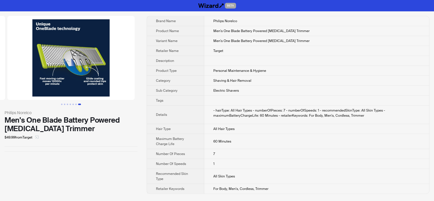
click at [37, 137] on icon "select" at bounding box center [36, 136] width 3 height 3
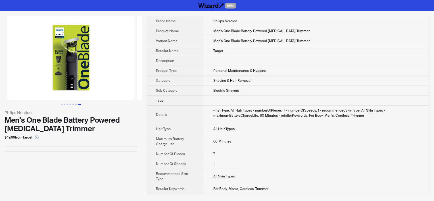
scroll to position [0, 770]
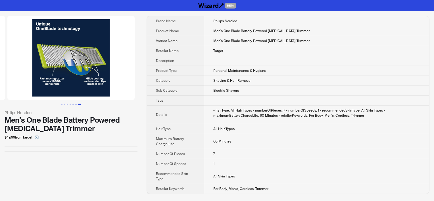
click at [194, 28] on th "Product Name" at bounding box center [175, 31] width 57 height 10
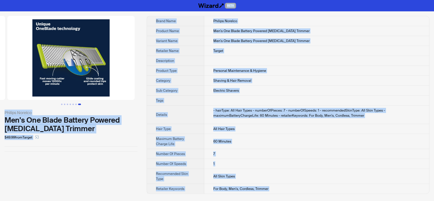
copy div "BETA Philips Norelco Men's One Blade Battery Powered Body Hair Trimmer $49.99 f…"
click at [225, 64] on td at bounding box center [316, 61] width 225 height 10
click at [231, 31] on span "Men's One Blade Battery Powered Body Hair Trimmer" at bounding box center [261, 31] width 96 height 5
click at [73, 104] on button "Go to slide 5" at bounding box center [72, 104] width 1 height 1
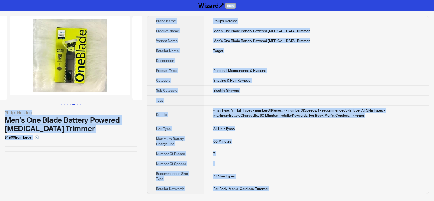
scroll to position [0, 514]
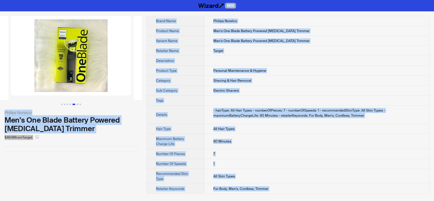
click at [235, 52] on td "Target" at bounding box center [316, 51] width 225 height 10
click at [236, 35] on tbody "Brand Name Philips Norelco Product Name Men's One Blade Battery Powered Body Ha…" at bounding box center [288, 104] width 282 height 177
click at [246, 30] on span "Men's One Blade Battery Powered Body Hair Trimmer" at bounding box center [261, 31] width 96 height 5
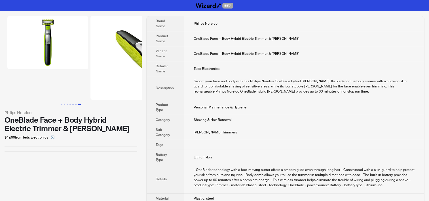
scroll to position [0, 730]
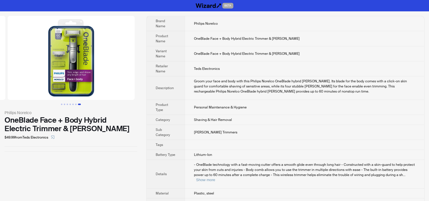
click at [261, 143] on td at bounding box center [305, 145] width 240 height 10
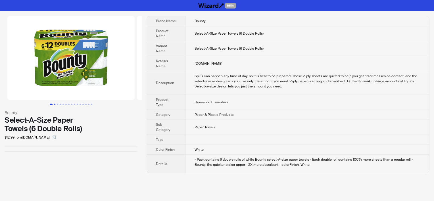
click at [55, 104] on button "Go to slide 2" at bounding box center [54, 104] width 1 height 1
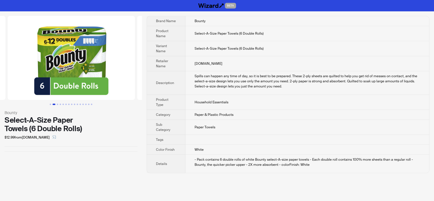
scroll to position [0, 129]
click at [70, 64] on img at bounding box center [70, 58] width 127 height 84
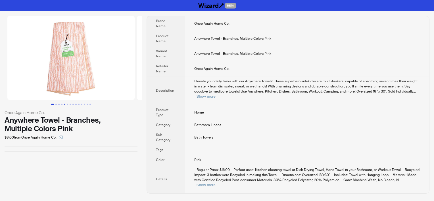
click at [65, 104] on button "Go to slide 5" at bounding box center [64, 104] width 1 height 1
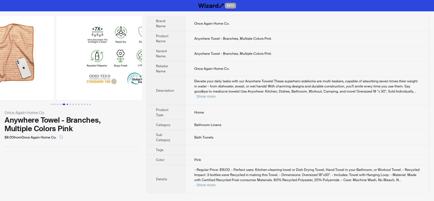
scroll to position [0, 518]
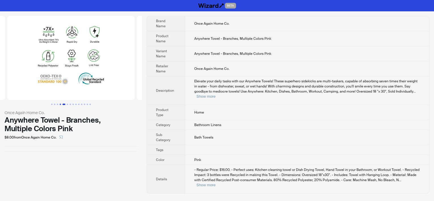
click at [60, 104] on button "Go to slide 4" at bounding box center [60, 104] width 1 height 1
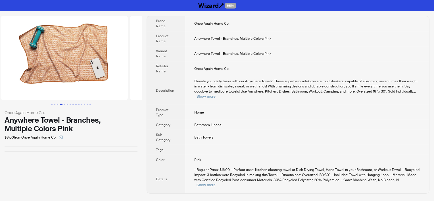
scroll to position [0, 388]
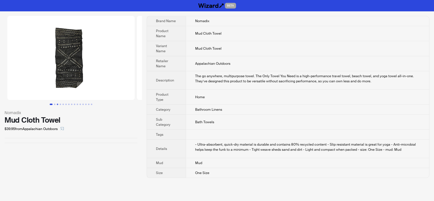
click at [57, 104] on button "Go to slide 3" at bounding box center [57, 104] width 1 height 1
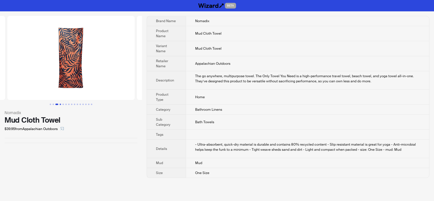
click at [61, 104] on button "Go to slide 4" at bounding box center [60, 104] width 1 height 1
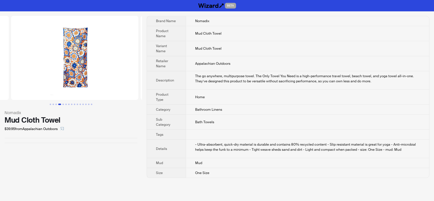
scroll to position [0, 388]
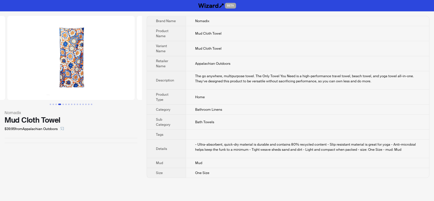
click at [188, 52] on td "Mud Cloth Towel" at bounding box center [307, 48] width 243 height 15
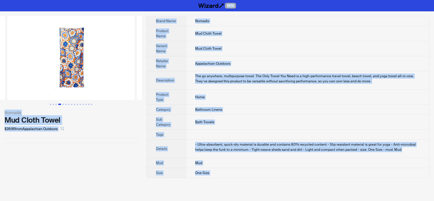
copy div "BETA Nomadix Mud Cloth Towel $39.95 from Appalachian Outdoors Brand Name Nomadi…"
click at [50, 153] on div "Nomadix Mud Cloth Towel $39.95 from Appalachian Outdoors" at bounding box center [71, 96] width 142 height 171
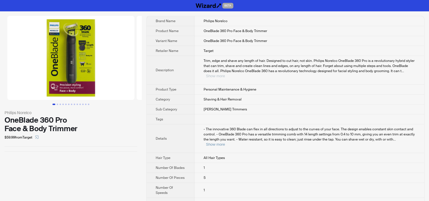
click at [225, 74] on button "Show more" at bounding box center [215, 76] width 19 height 4
click at [225, 142] on button "Show more" at bounding box center [215, 144] width 19 height 4
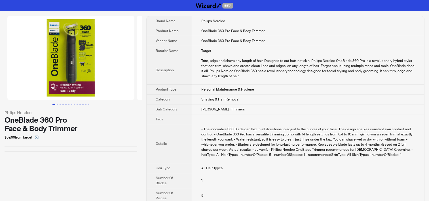
click at [188, 57] on th "Description" at bounding box center [169, 70] width 45 height 29
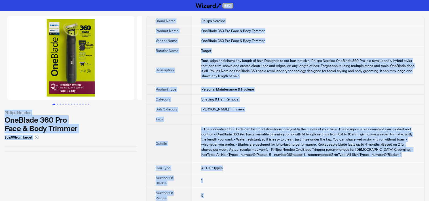
copy div "BETA Philips Norelco OneBlade 360 Pro Face & Body Trimmer $59.99 from Target Br…"
click at [189, 95] on th "Category" at bounding box center [169, 100] width 45 height 10
copy div "BETA Philips Norelco OneBlade 360 Pro Face & Body Trimmer $59.99 from Target Br…"
drag, startPoint x: 91, startPoint y: 153, endPoint x: 88, endPoint y: 154, distance: 3.0
click at [91, 153] on div "Philips Norelco OneBlade 360 Pro Face & Body Trimmer $59.99 from Target" at bounding box center [71, 83] width 142 height 145
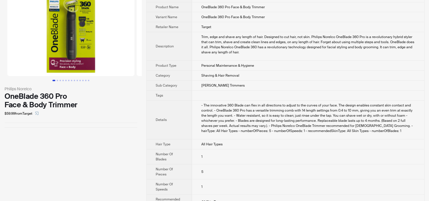
scroll to position [36, 0]
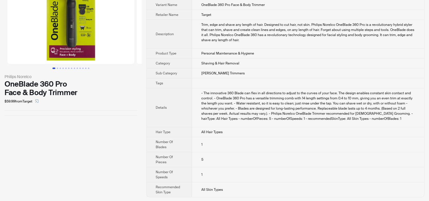
click at [67, 158] on div "Philips Norelco OneBlade 360 Pro Face & Body Trimmer $59.99 from Target" at bounding box center [71, 88] width 142 height 227
click at [208, 106] on div "- The innovative 360 Blade can flex in all directions to adjust to the curves o…" at bounding box center [308, 106] width 214 height 31
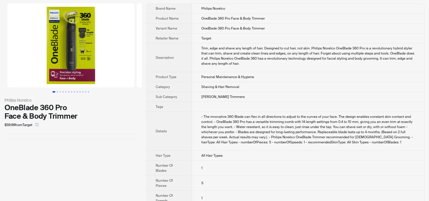
scroll to position [0, 0]
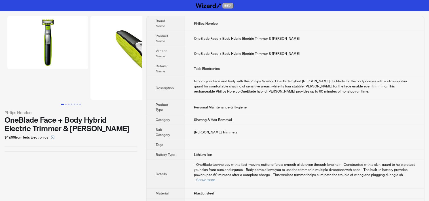
click at [64, 104] on button "Go to slide 1" at bounding box center [62, 104] width 3 height 1
click at [67, 104] on button "Go to slide 2" at bounding box center [65, 104] width 1 height 1
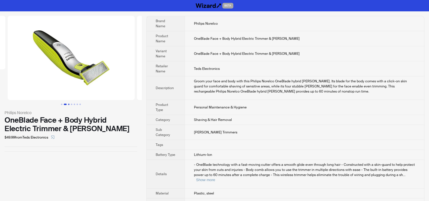
click at [68, 104] on button "Go to slide 3" at bounding box center [68, 104] width 1 height 1
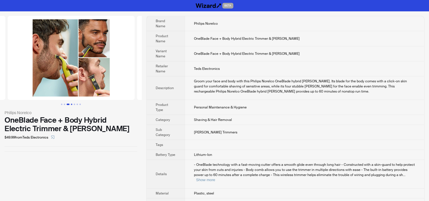
click at [71, 104] on button "Go to slide 4" at bounding box center [71, 104] width 1 height 1
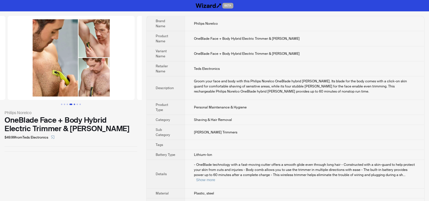
click at [74, 104] on button "Go to slide 5" at bounding box center [74, 104] width 1 height 1
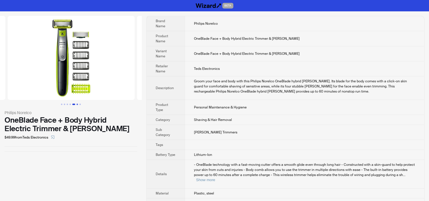
click at [78, 104] on button "Go to slide 6" at bounding box center [77, 104] width 1 height 1
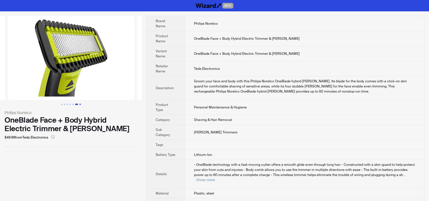
click at [79, 104] on button "Go to slide 7" at bounding box center [79, 104] width 1 height 1
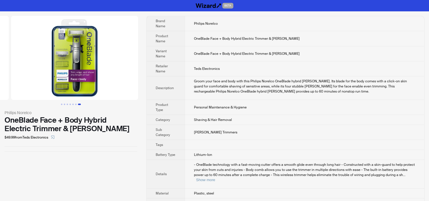
scroll to position [0, 730]
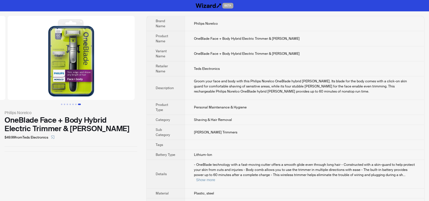
click at [209, 94] on td "Groom your face and body with this Philips Norelco OneBlade hybrid shaver. Its …" at bounding box center [305, 88] width 240 height 24
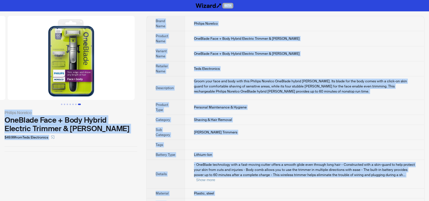
copy div "BETA Philips Norelco OneBlade Face + Body Hybrid Electric Trimmer & Shaver $49.…"
click at [54, 170] on div "Philips Norelco OneBlade Face + Body Hybrid Electric Trimmer & Shaver $49.99 fr…" at bounding box center [71, 127] width 142 height 232
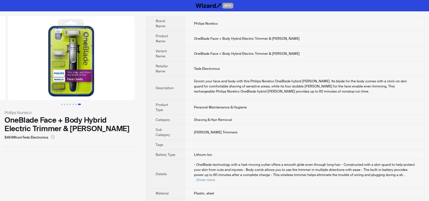
click at [156, 120] on span "Category" at bounding box center [163, 120] width 14 height 5
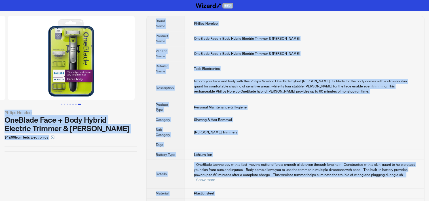
copy div "BETA Philips Norelco OneBlade Face + Body Hybrid Electric Trimmer & Shaver $49.…"
click at [238, 85] on div "Groom your face and body with this Philips Norelco OneBlade hybrid shaver. Its …" at bounding box center [304, 86] width 221 height 15
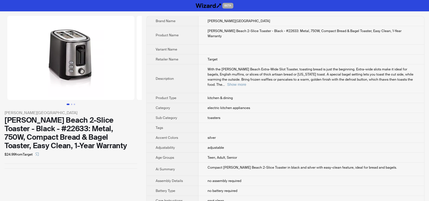
click at [70, 105] on button "Go to slide 1" at bounding box center [68, 104] width 3 height 1
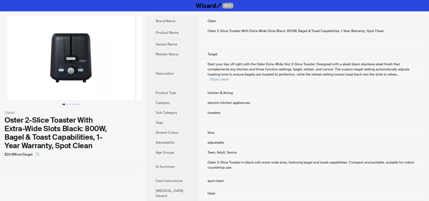
click at [65, 104] on button "Go to slide 1" at bounding box center [63, 104] width 3 height 1
click at [68, 104] on button "Go to slide 2" at bounding box center [67, 104] width 1 height 1
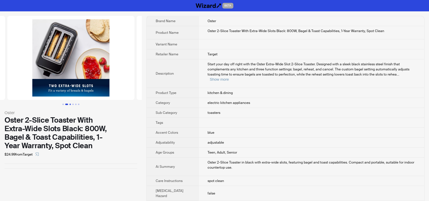
click at [70, 104] on button "Go to slide 3" at bounding box center [70, 104] width 1 height 1
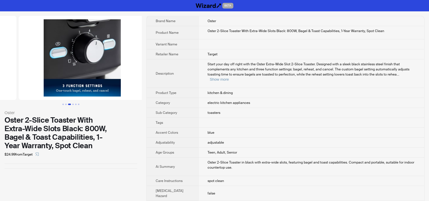
scroll to position [0, 259]
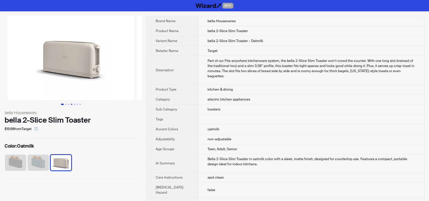
click at [71, 104] on button "Go to slide 4" at bounding box center [71, 104] width 1 height 1
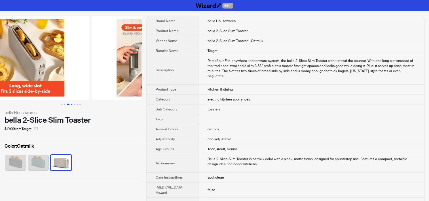
scroll to position [0, 388]
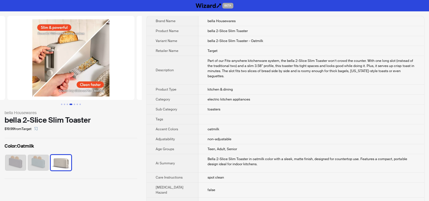
click at [72, 104] on button "Go to slide 4" at bounding box center [71, 104] width 3 height 1
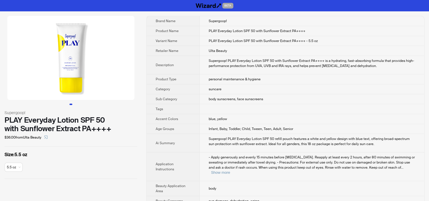
click at [78, 68] on img at bounding box center [70, 58] width 127 height 84
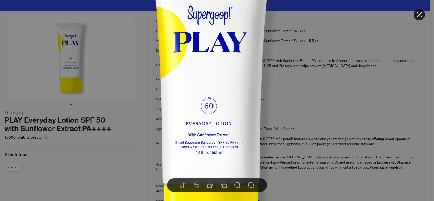
click at [317, 97] on img at bounding box center [211, 103] width 317 height 317
click at [313, 47] on img at bounding box center [211, 103] width 317 height 317
click at [292, 86] on img at bounding box center [211, 103] width 317 height 317
click at [122, 197] on img at bounding box center [211, 103] width 317 height 317
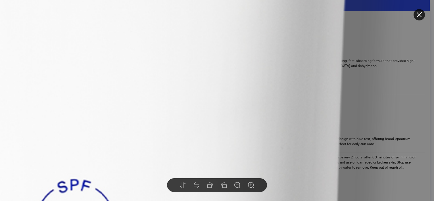
click at [424, 15] on button at bounding box center [418, 14] width 11 height 11
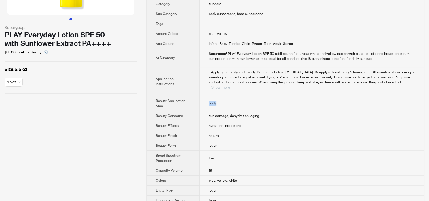
click at [230, 85] on button "Show more" at bounding box center [220, 87] width 19 height 4
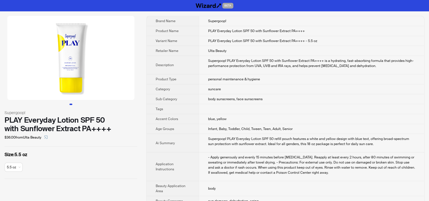
click at [207, 69] on td "Supergoop! PLAY Everyday Lotion SPF 50 with Sunflower Extract PA++++ is a hydra…" at bounding box center [312, 65] width 226 height 18
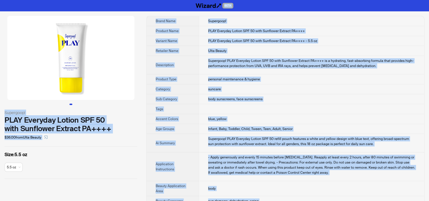
copy div "BETA Supergoop! PLAY Everyday Lotion SPF 50 with Sunflower Extract PA++++ $36.0…"
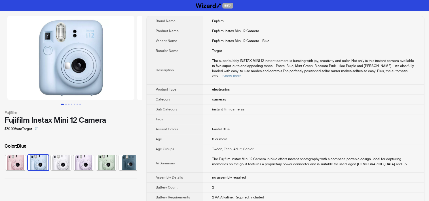
scroll to position [0, 3]
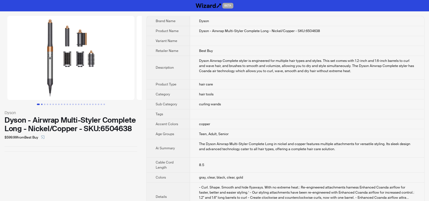
click at [42, 104] on button "Go to slide 2" at bounding box center [41, 104] width 1 height 1
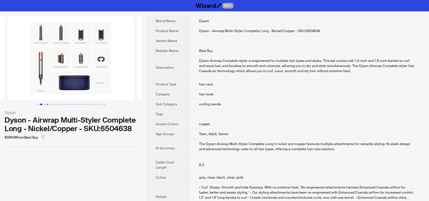
click at [47, 104] on button "Go to slide 4" at bounding box center [47, 104] width 1 height 1
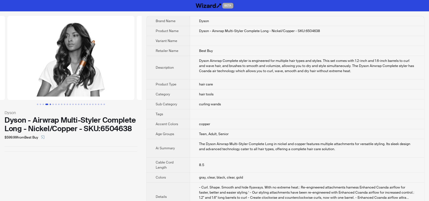
click at [50, 104] on button "Go to slide 5" at bounding box center [50, 104] width 1 height 1
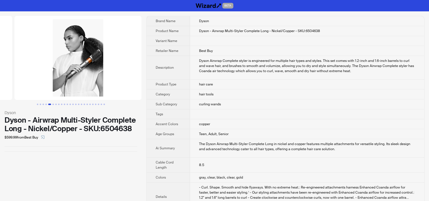
scroll to position [0, 518]
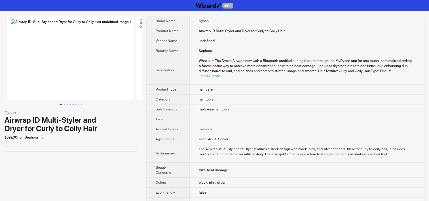
click at [229, 85] on td "hair care" at bounding box center [307, 90] width 235 height 10
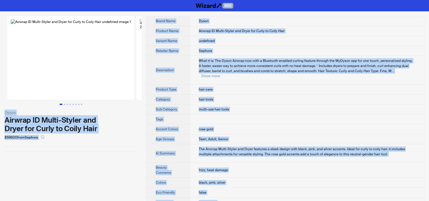
copy div "LORE Ipsum Dolorsi AM Conse-Adipis eli Seddo eiu Tempo in Utlab Etdo $842.58 ma…"
click at [248, 69] on span "What it is: The Dyson Airwrap now with a Bluetooth enabled curling feature thro…" at bounding box center [306, 65] width 214 height 15
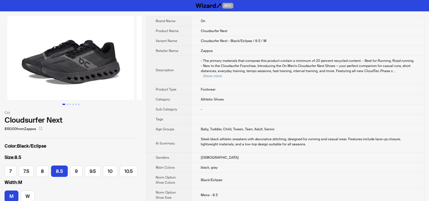
scroll to position [0, 38]
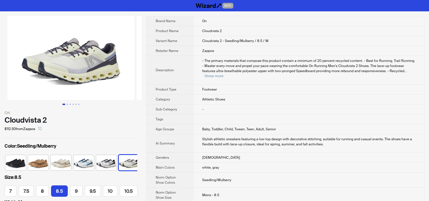
scroll to position [0, 38]
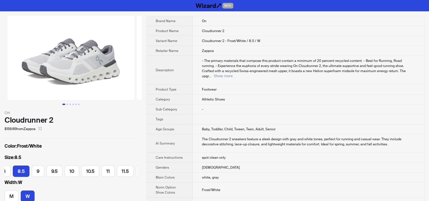
click at [191, 104] on th "Sub Category" at bounding box center [170, 109] width 46 height 10
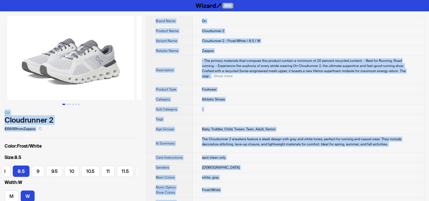
copy div "BETA On Cloudrunner 2 $159.95 from Zappos Color : Frost/White Size : 8.5 7 7.5 …"
click at [198, 37] on td "Cloudrunner 2 - Frost/White / 8.5 / W" at bounding box center [309, 41] width 232 height 10
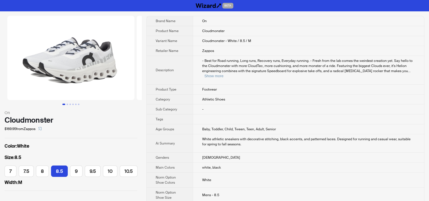
scroll to position [0, 38]
click at [395, 72] on div "- Best for Road running, Long runs, Recovery runs, Everyday running. - Fresh fr…" at bounding box center [308, 68] width 213 height 20
click at [224, 74] on button "Show more" at bounding box center [214, 76] width 19 height 4
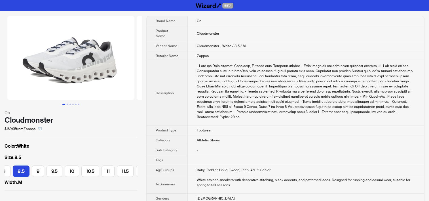
click at [245, 133] on td "Footwear" at bounding box center [306, 130] width 237 height 10
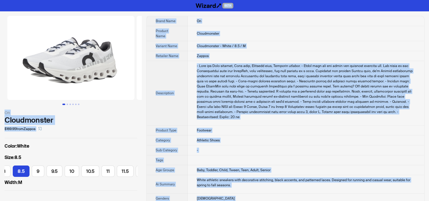
copy div "BETA On Cloudmonster $169.95 from Zappos Color : White Size : 8.5 7 7.5 8 8.5 9…"
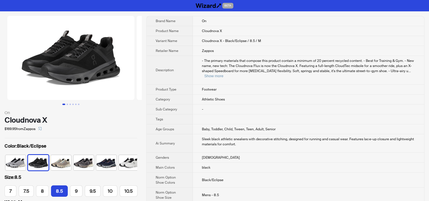
scroll to position [0, 38]
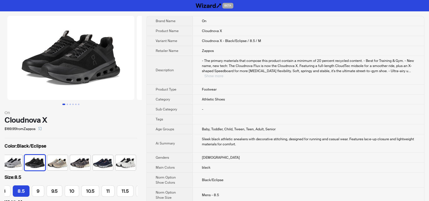
click at [223, 74] on button "Show more" at bounding box center [213, 76] width 19 height 4
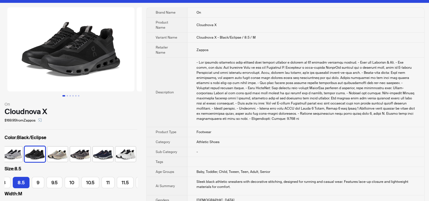
scroll to position [0, 0]
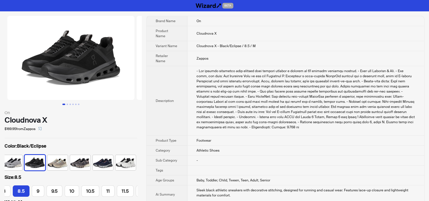
click at [252, 104] on div "- The primary materials that compose this product contain a minimum of 20 perce…" at bounding box center [306, 98] width 219 height 61
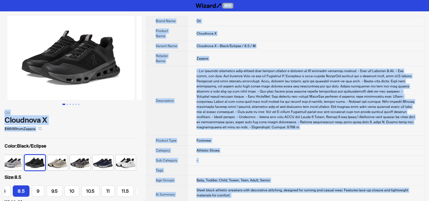
copy div "BETA On Cloudnova X $169.95 from Zappos Color : Black/Eclipse Size : 8.5 7 7.5 …"
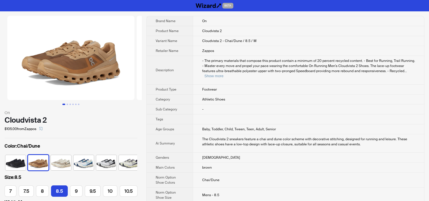
scroll to position [0, 38]
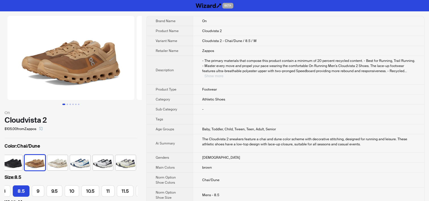
click at [224, 74] on button "Show more" at bounding box center [214, 76] width 19 height 4
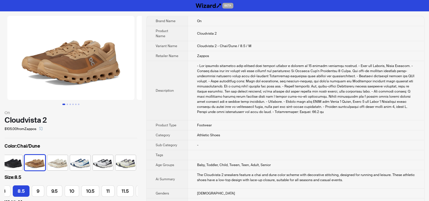
click at [236, 130] on td "Athletic Shoes" at bounding box center [306, 135] width 237 height 10
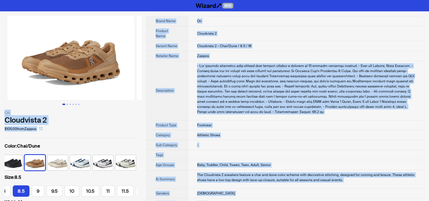
copy div "BETA On Cloudvista 2 $105.00 from Zappos Color : Chai/Dune Size : 8.5 7 7.5 8 8…"
click at [263, 141] on td "-" at bounding box center [306, 145] width 237 height 10
copy div "BETA On Cloudvista 2 $105.00 from Zappos Color : Chai/Dune Size : 8.5 7 7.5 8 8…"
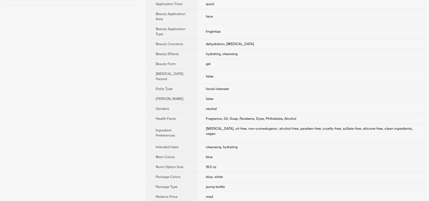
scroll to position [17, 0]
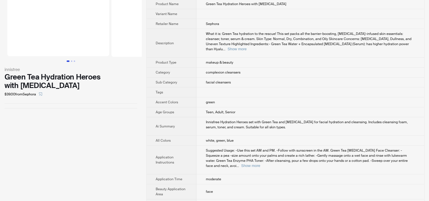
scroll to position [28, 0]
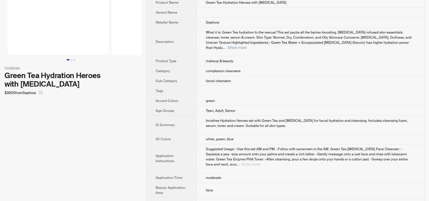
click at [260, 162] on button "Show more" at bounding box center [250, 164] width 19 height 4
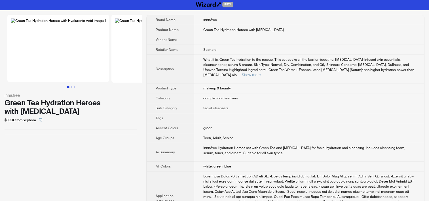
scroll to position [0, 0]
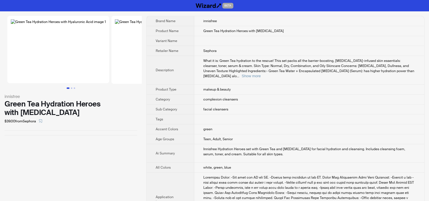
click at [80, 66] on img at bounding box center [58, 49] width 102 height 67
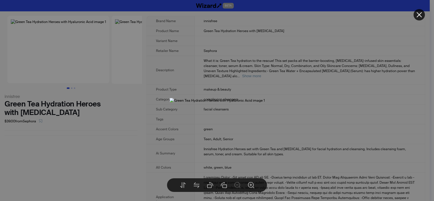
click at [334, 96] on div at bounding box center [217, 100] width 434 height 201
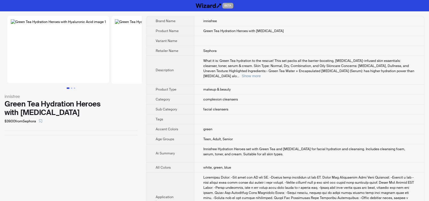
click at [406, 74] on td "What it is: Green Tea hydration to the rescue! This set packs all the barrier-b…" at bounding box center [309, 70] width 230 height 29
click at [261, 74] on button "Show more" at bounding box center [251, 76] width 19 height 4
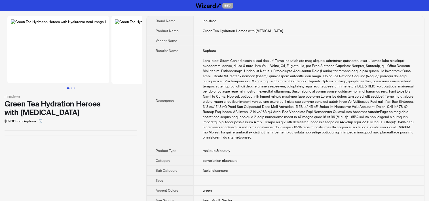
click at [227, 46] on td at bounding box center [309, 41] width 231 height 10
click at [279, 76] on div "What it is: Green Tea hydration to the rescue! This set packs all the barrier-b…" at bounding box center [309, 99] width 213 height 82
drag, startPoint x: 279, startPoint y: 70, endPoint x: 289, endPoint y: 70, distance: 10.0
click at [289, 70] on div "What it is: Green Tea hydration to the rescue! This set packs all the barrier-b…" at bounding box center [309, 99] width 213 height 82
copy div "set packs"
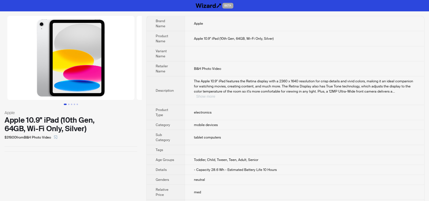
click at [215, 94] on button "Show more" at bounding box center [205, 96] width 19 height 4
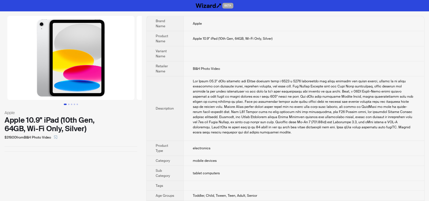
click at [18, 158] on div "Apple Apple 10.9" iPad (10th Gen, 64GB, Wi-Fi Only, Silver) $319.00 from B&H Ph…" at bounding box center [71, 138] width 142 height 254
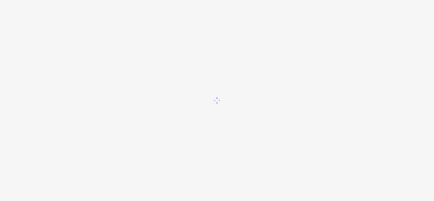
click at [241, 18] on div at bounding box center [217, 100] width 434 height 201
